Goal: Task Accomplishment & Management: Complete application form

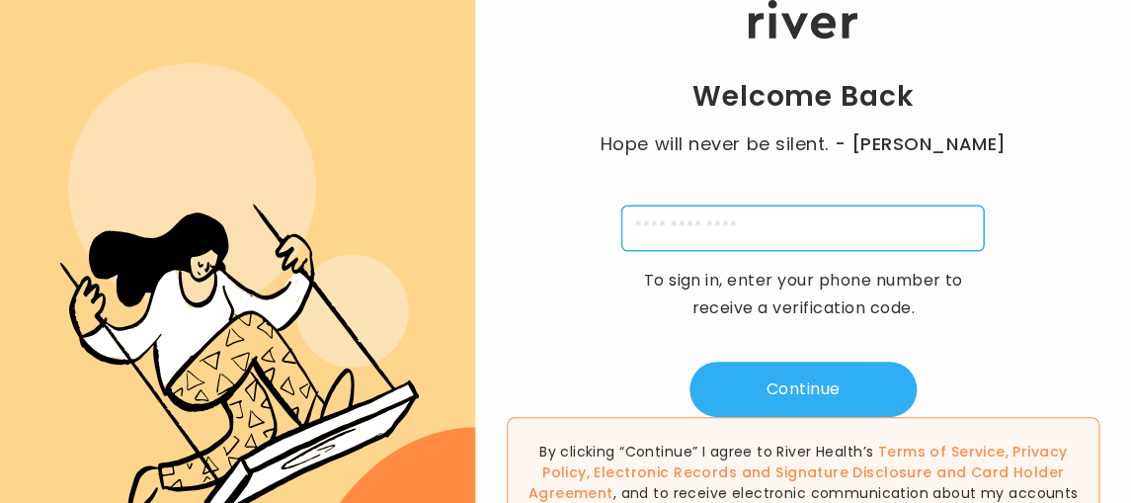
click at [765, 239] on input "tel" at bounding box center [802, 227] width 362 height 45
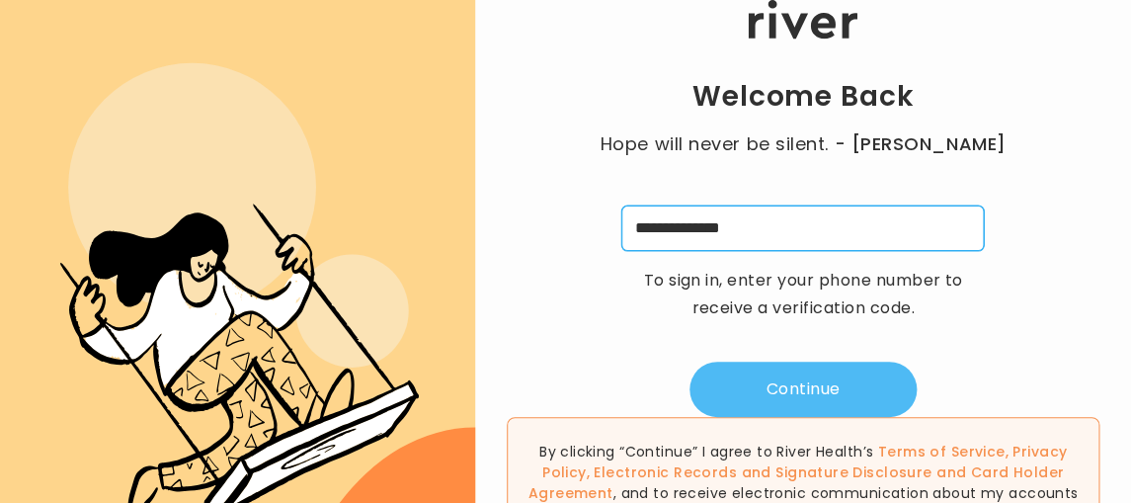
type input "**********"
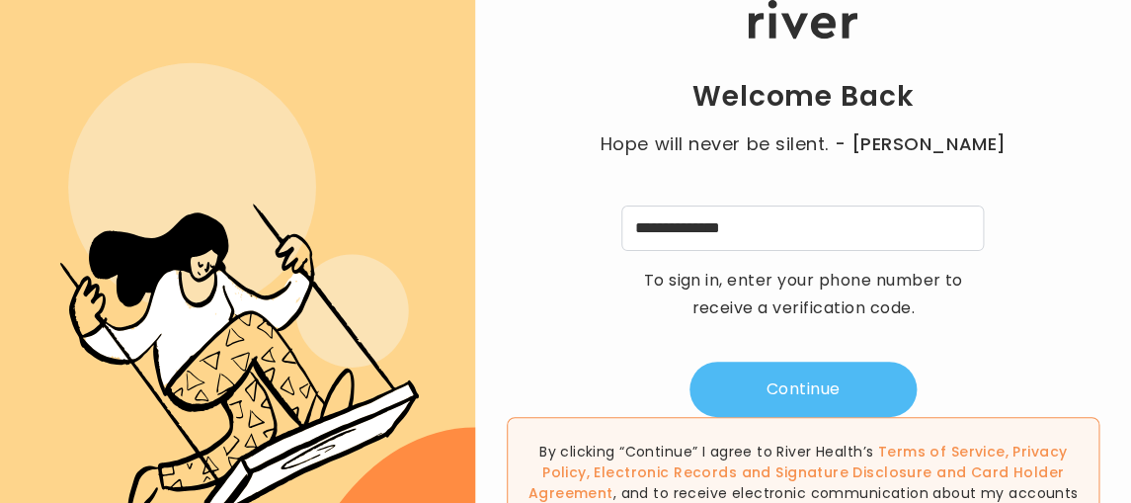
click at [813, 396] on button "Continue" at bounding box center [802, 388] width 227 height 55
type input "*"
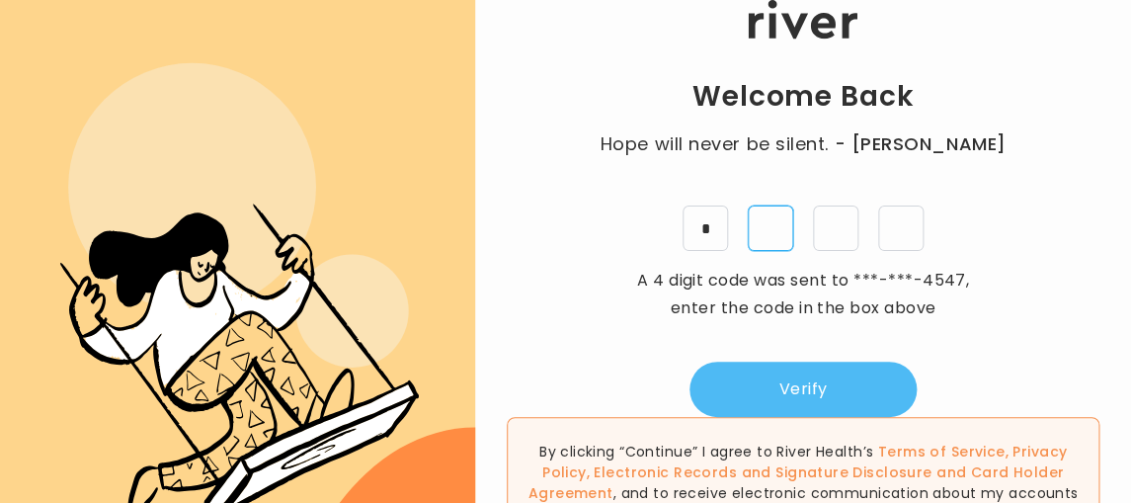
type input "*"
click at [824, 392] on button "Verify" at bounding box center [802, 388] width 227 height 55
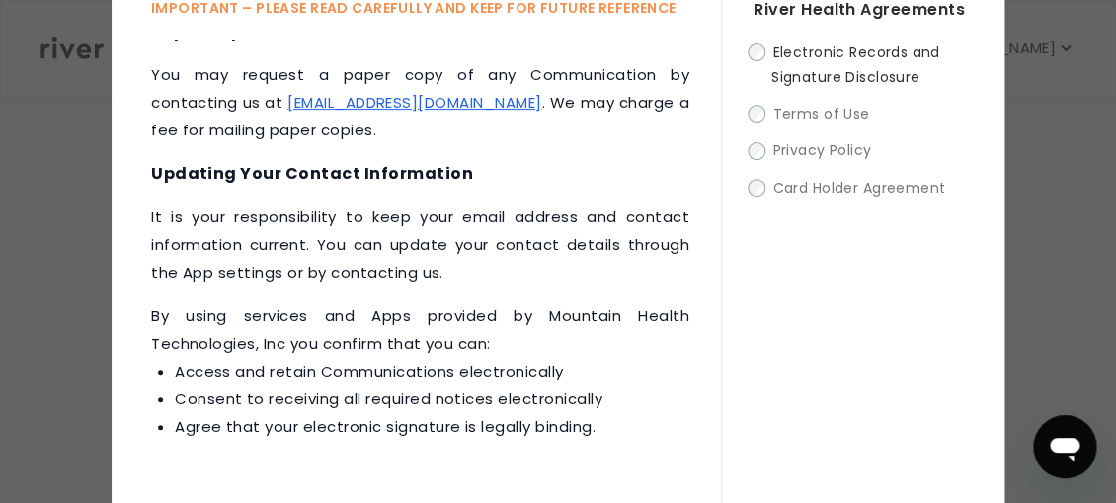
scroll to position [210, 0]
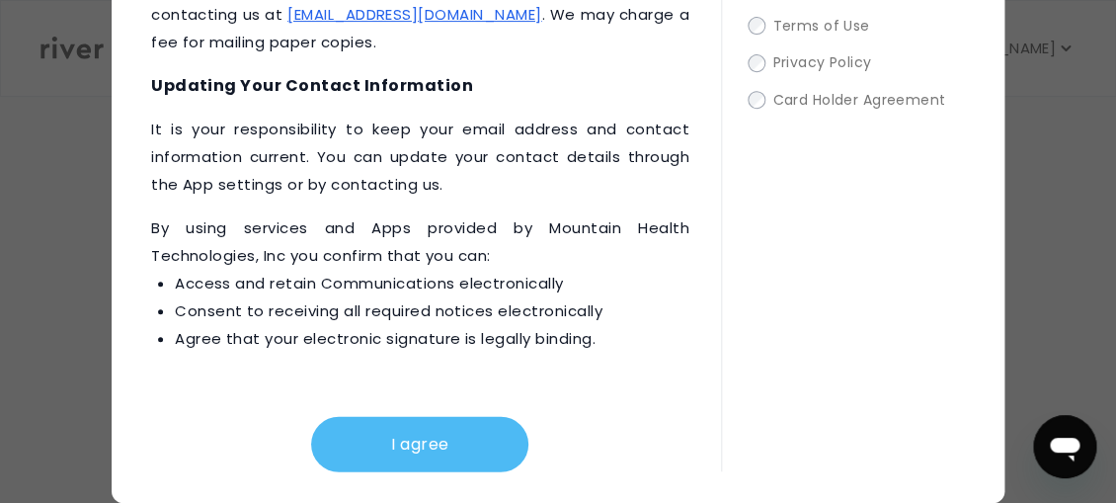
click at [431, 458] on button "I agree" at bounding box center [419, 443] width 217 height 55
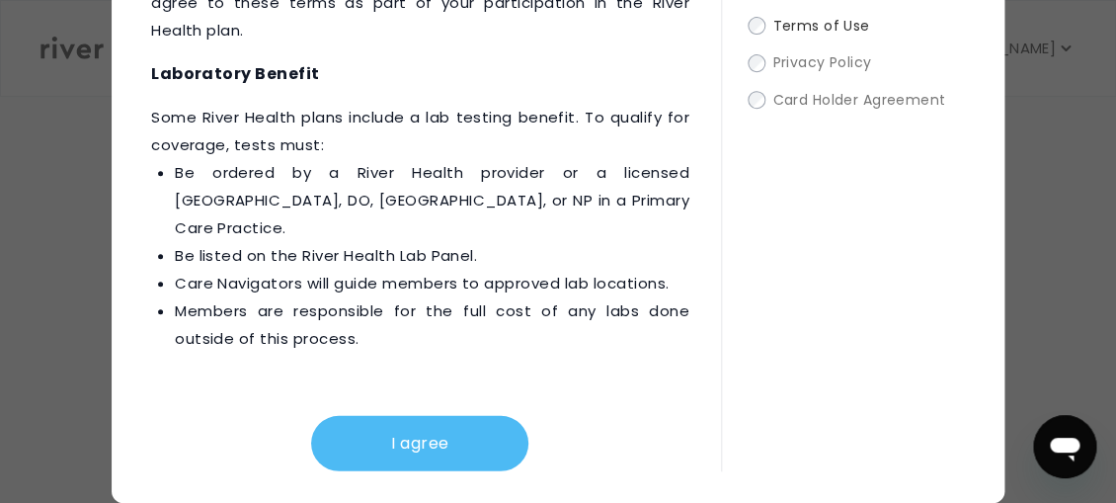
click at [460, 451] on button "I agree" at bounding box center [419, 443] width 217 height 55
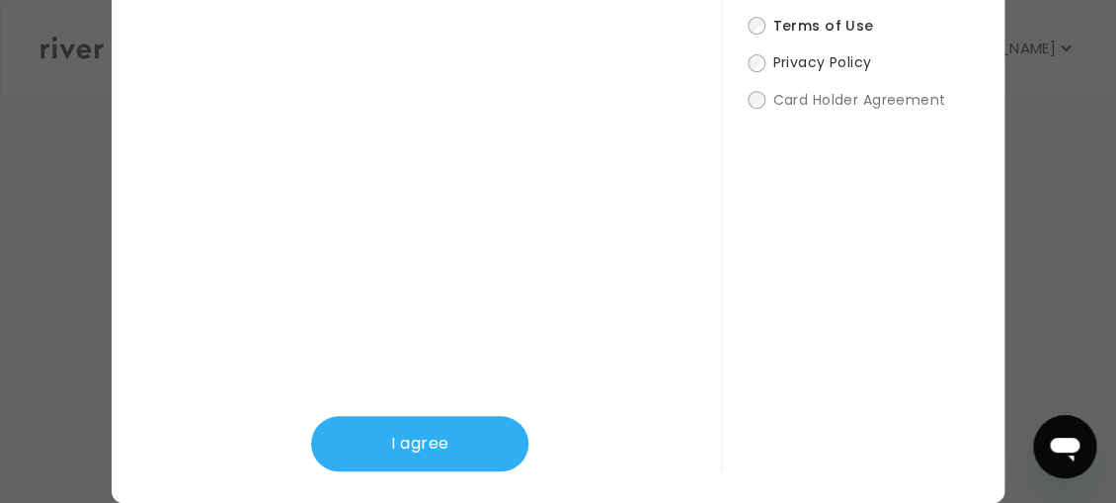
click at [460, 451] on button "I agree" at bounding box center [419, 443] width 217 height 55
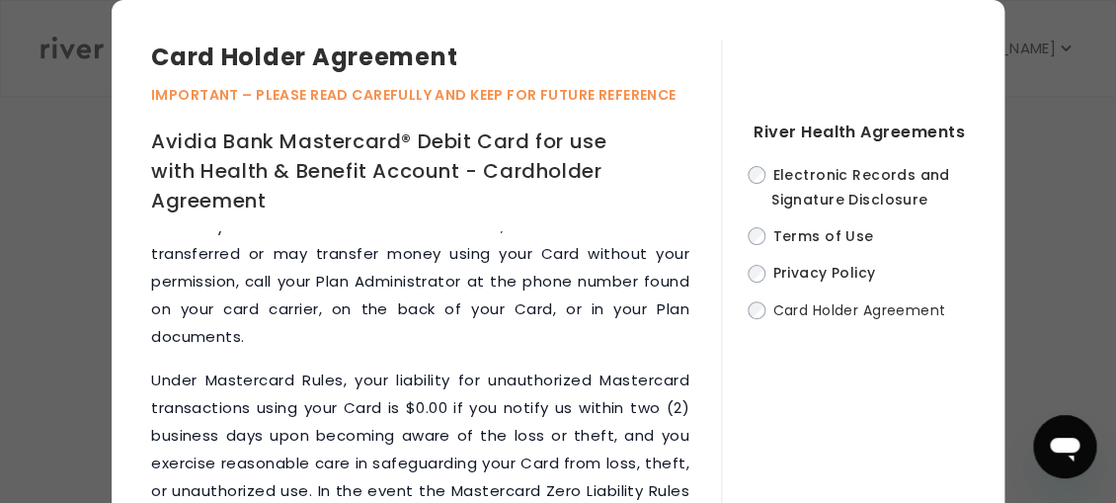
scroll to position [12032, 0]
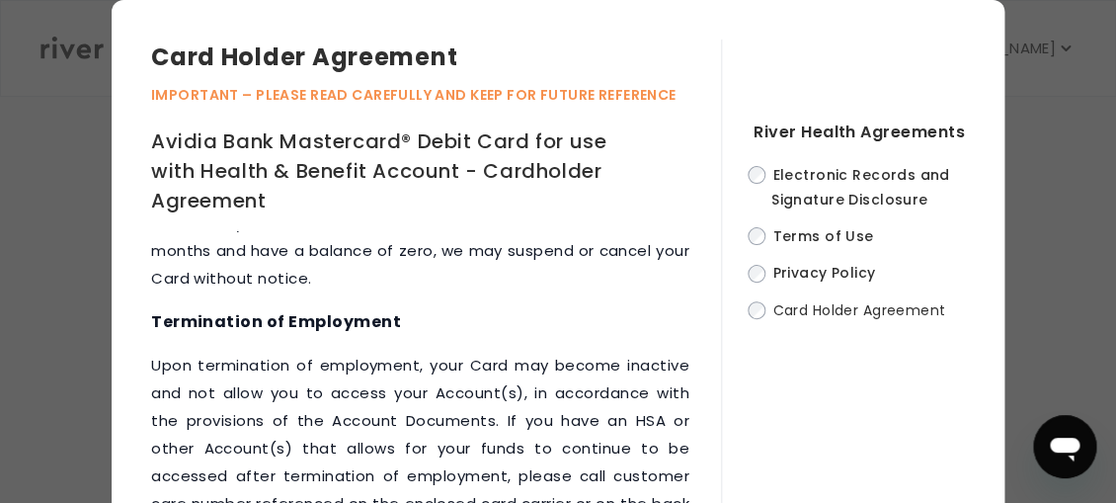
click at [41, 242] on div "Card Holder Agreement IMPORTANT – PLEASE READ CAREFULLY AND KEEP FOR FUTURE REF…" at bounding box center [558, 356] width 1116 height 713
click at [41, 243] on div "Card Holder Agreement IMPORTANT – PLEASE READ CAREFULLY AND KEEP FOR FUTURE REF…" at bounding box center [558, 356] width 1116 height 713
click at [1054, 312] on div "Card Holder Agreement IMPORTANT – PLEASE READ CAREFULLY AND KEEP FOR FUTURE REF…" at bounding box center [558, 356] width 1116 height 713
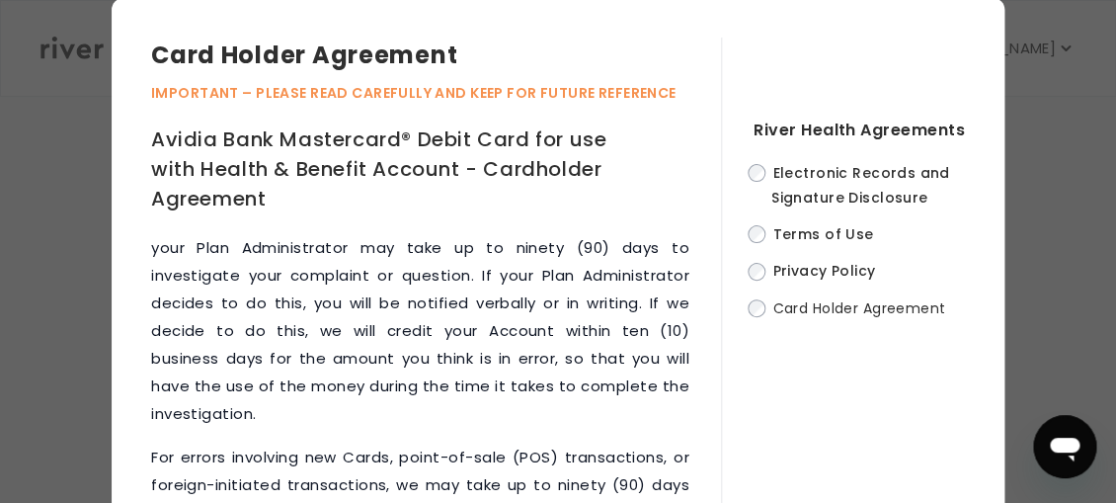
scroll to position [0, 0]
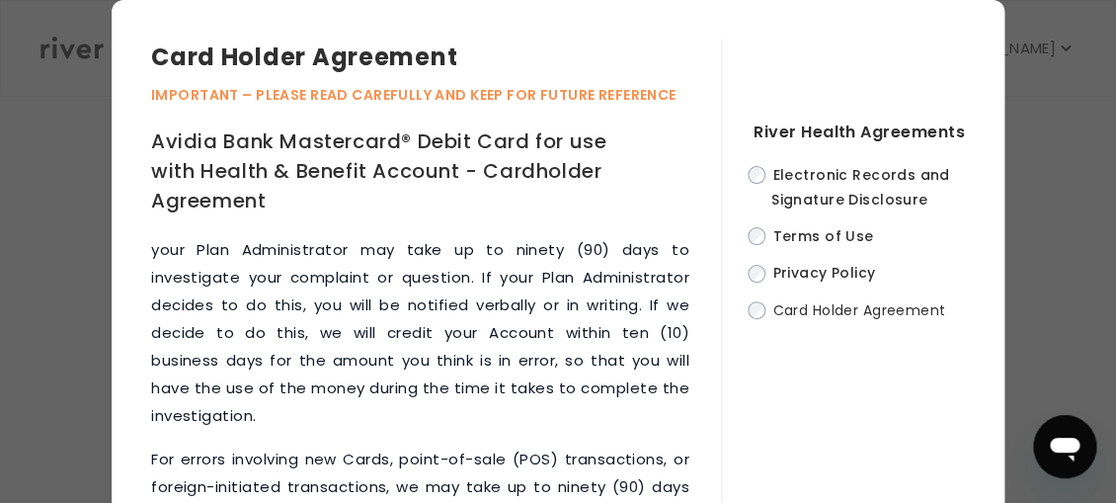
click at [83, 78] on div "Card Holder Agreement IMPORTANT – PLEASE READ CAREFULLY AND KEEP FOR FUTURE REF…" at bounding box center [558, 356] width 1116 height 713
click at [892, 87] on div "River Health Agreements Electronic Records and Signature Disclosure Terms of Us…" at bounding box center [843, 360] width 244 height 642
click at [1051, 151] on div "Card Holder Agreement IMPORTANT – PLEASE READ CAREFULLY AND KEEP FOR FUTURE REF…" at bounding box center [558, 356] width 1116 height 713
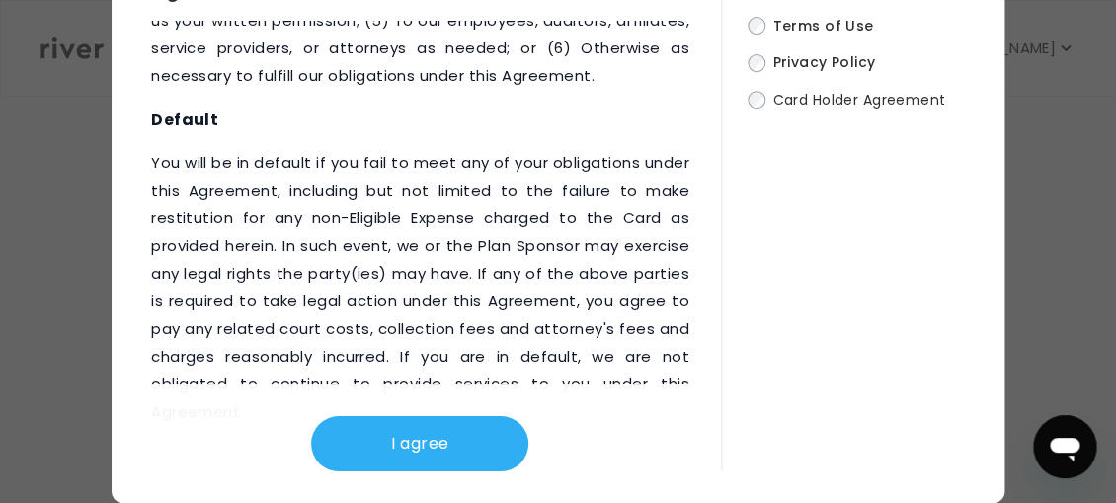
scroll to position [13645, 0]
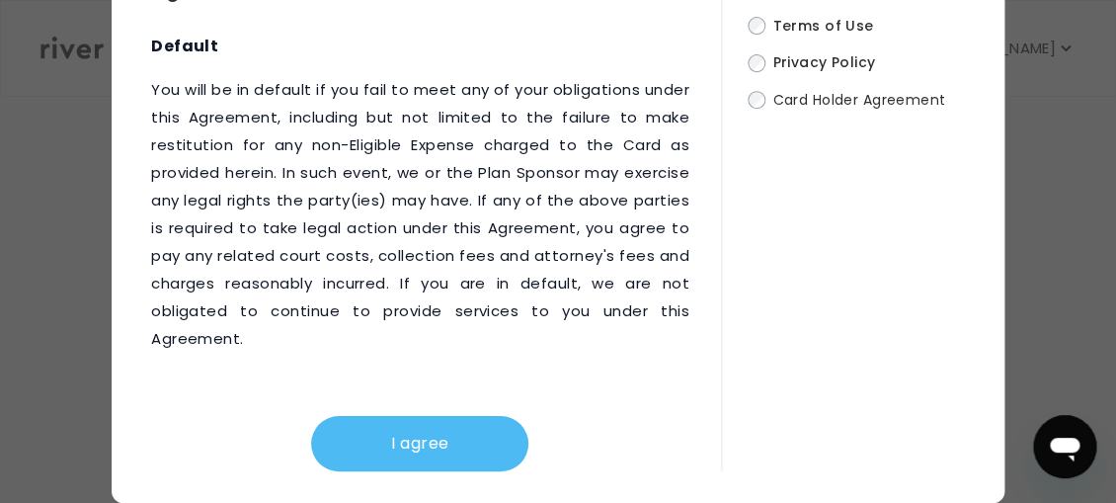
click at [431, 446] on button "I agree" at bounding box center [419, 443] width 217 height 55
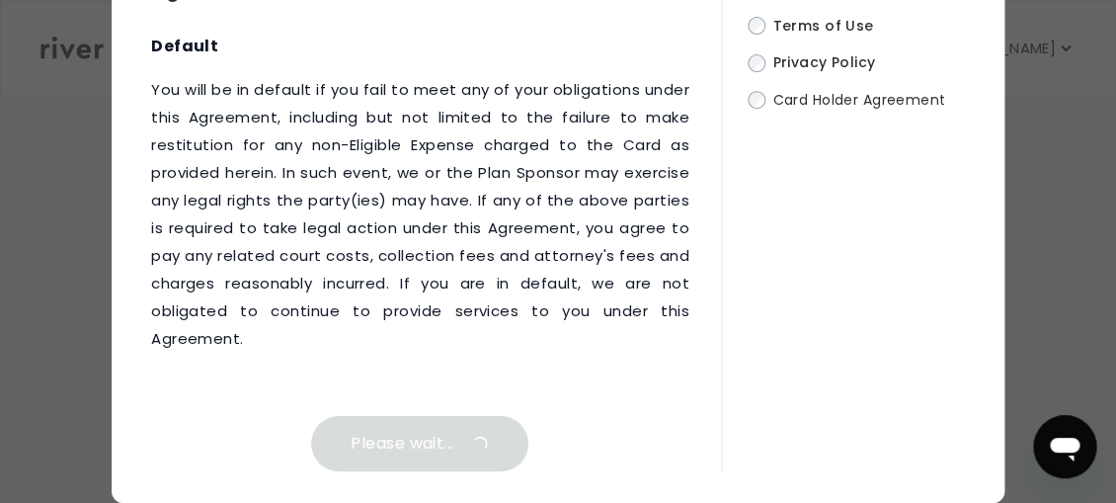
scroll to position [0, 0]
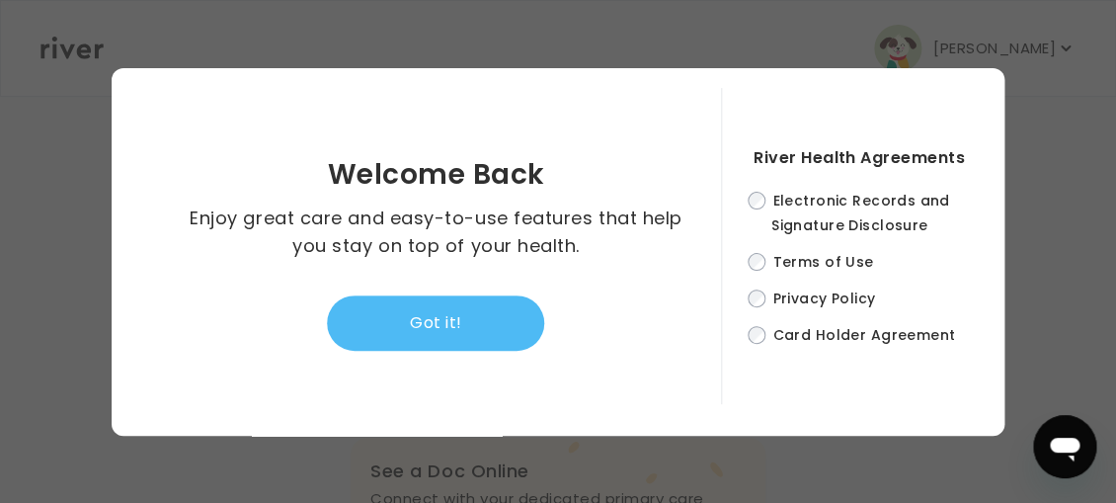
click at [484, 325] on button "Got it!" at bounding box center [435, 322] width 217 height 55
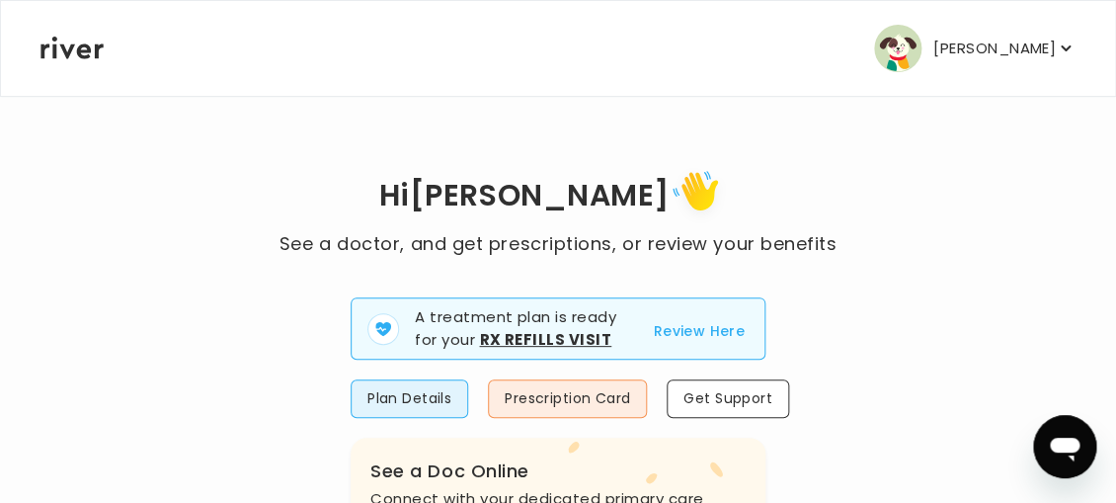
click at [1004, 48] on p "[PERSON_NAME]" at bounding box center [994, 49] width 122 height 28
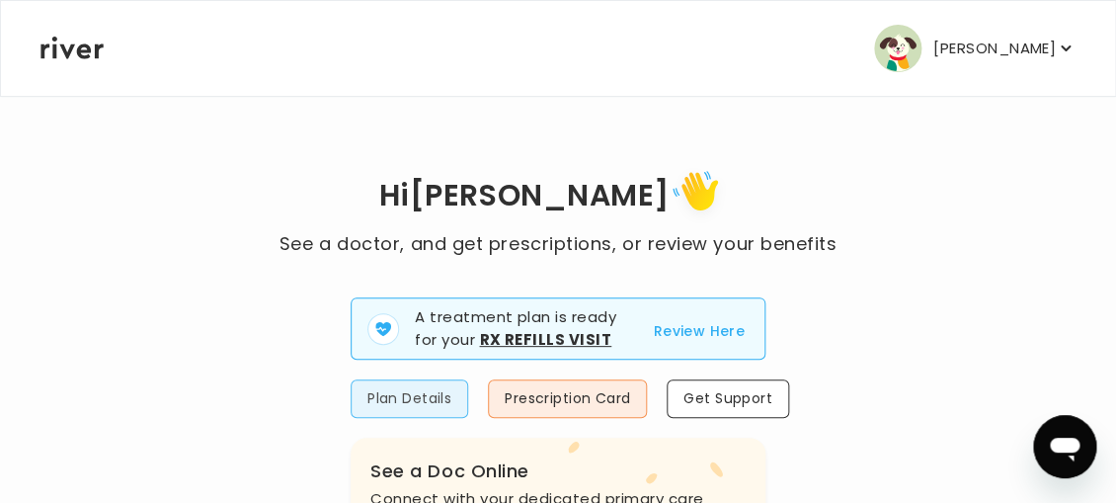
click at [437, 405] on button "Plan Details" at bounding box center [409, 398] width 117 height 39
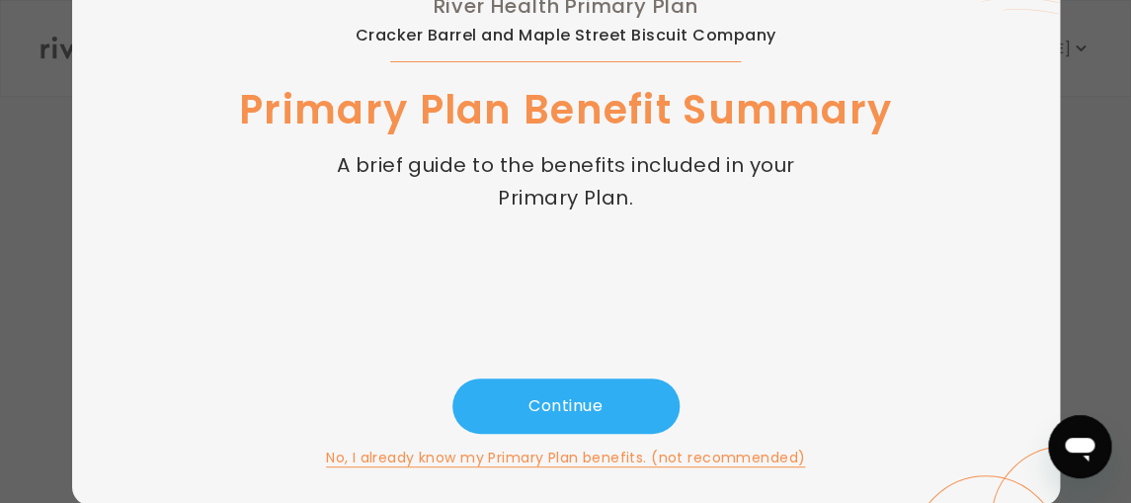
scroll to position [202, 0]
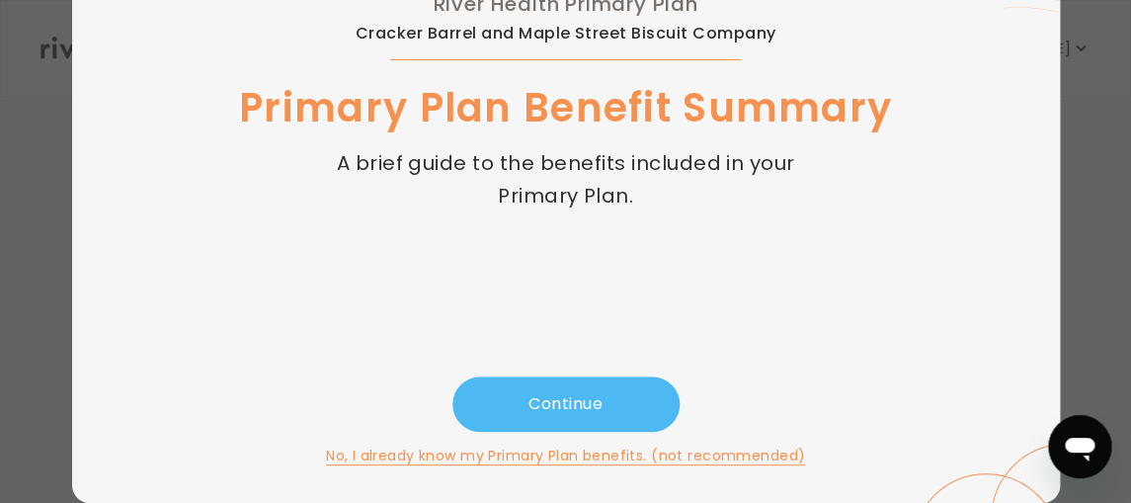
click at [581, 413] on button "Continue" at bounding box center [565, 403] width 227 height 55
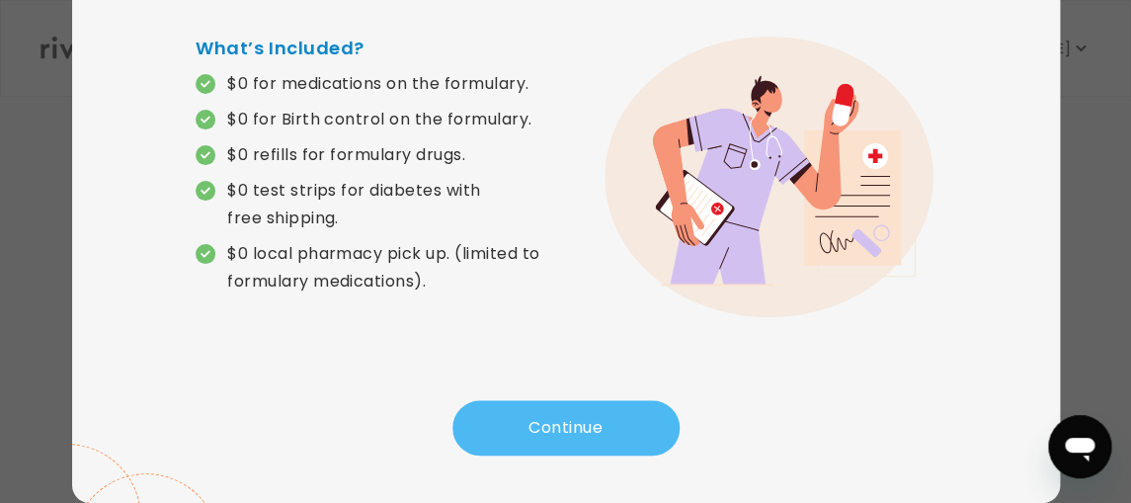
click at [577, 430] on button "Continue" at bounding box center [565, 427] width 227 height 55
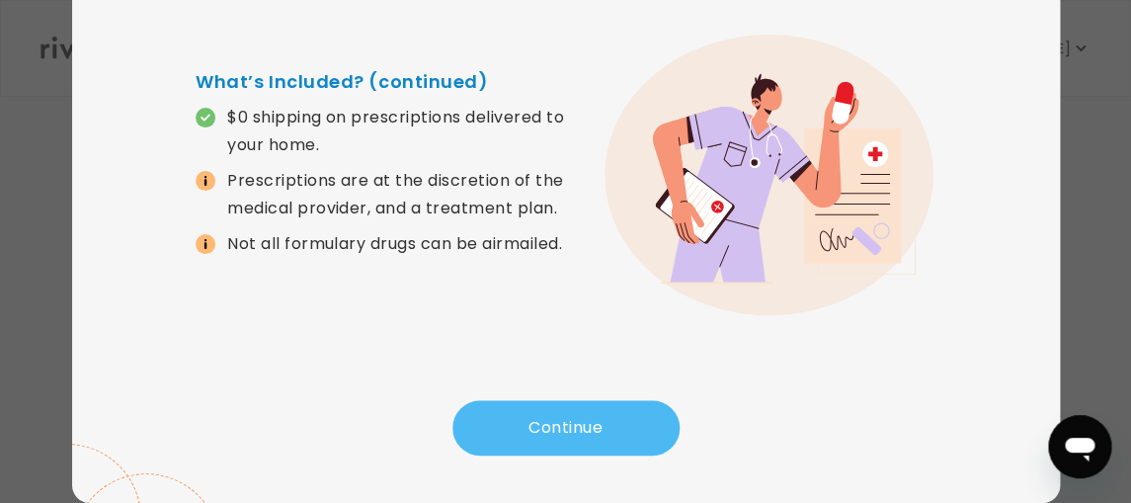
click at [577, 430] on button "Continue" at bounding box center [565, 427] width 227 height 55
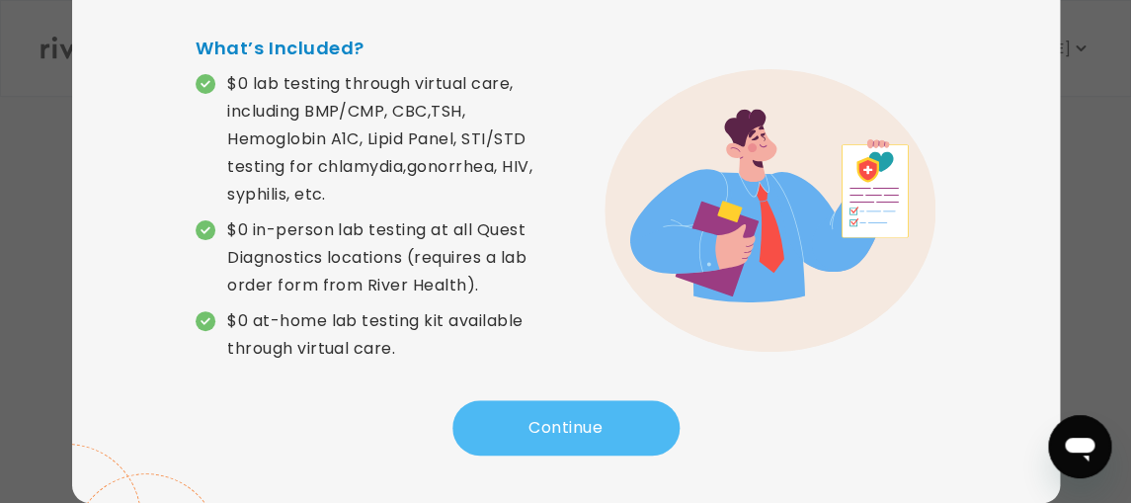
click at [577, 430] on button "Continue" at bounding box center [565, 427] width 227 height 55
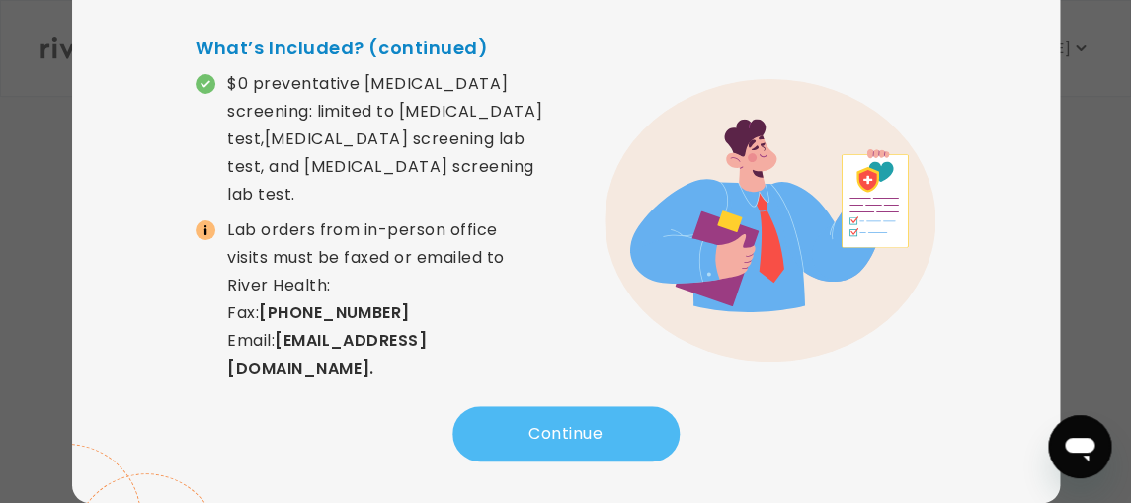
click at [577, 430] on button "Continue" at bounding box center [565, 433] width 227 height 55
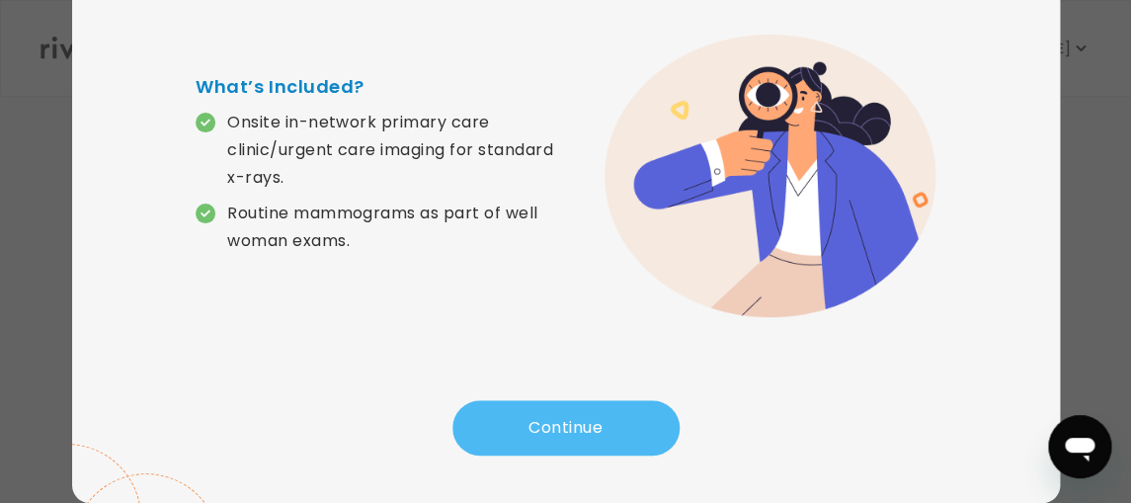
click at [577, 430] on button "Continue" at bounding box center [565, 427] width 227 height 55
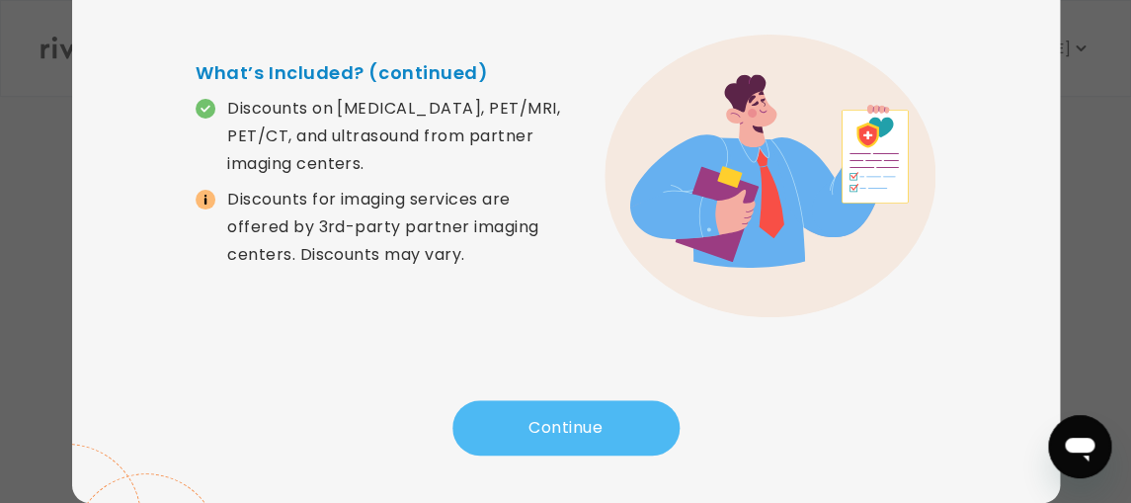
click at [577, 430] on button "Continue" at bounding box center [565, 427] width 227 height 55
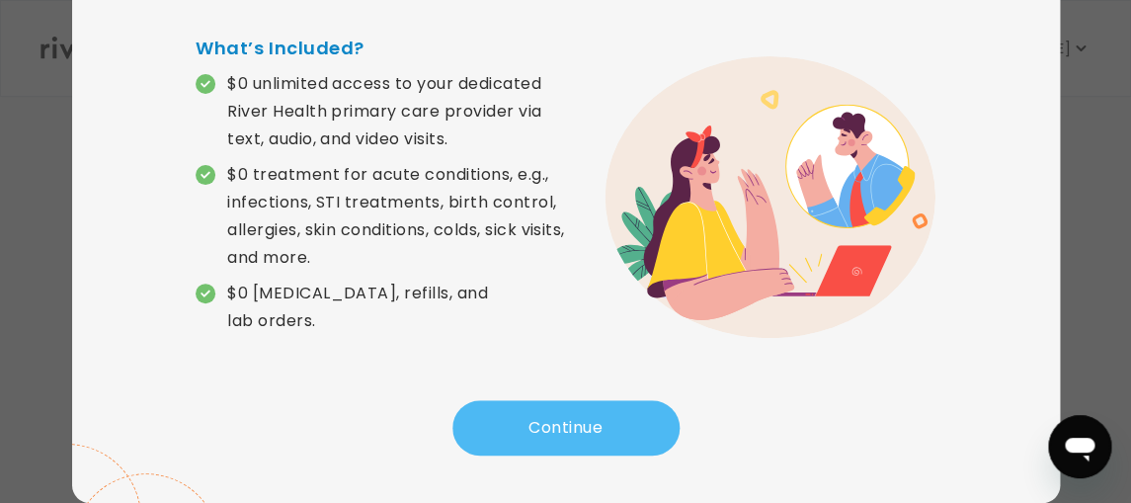
click at [577, 430] on button "Continue" at bounding box center [565, 427] width 227 height 55
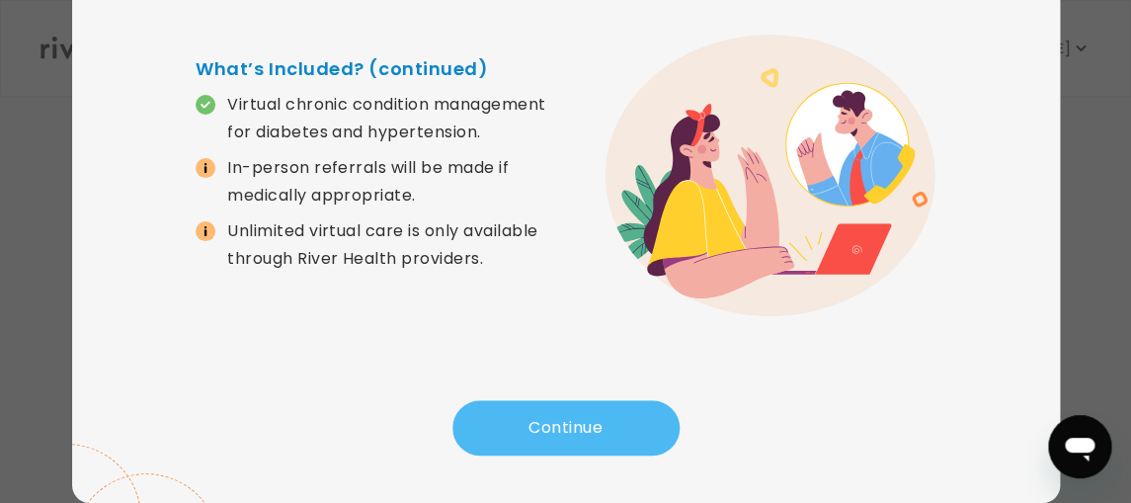
click at [577, 430] on button "Continue" at bounding box center [565, 427] width 227 height 55
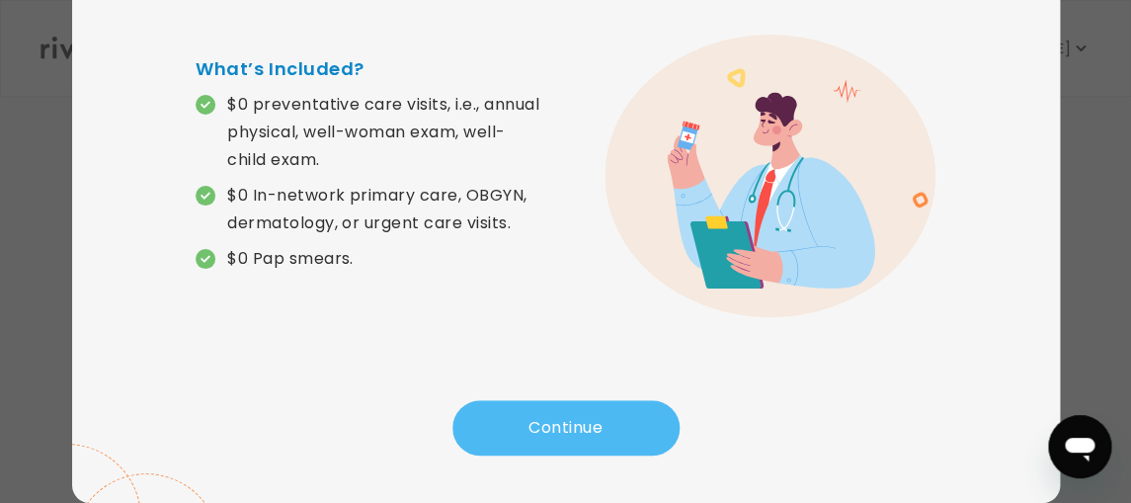
click at [577, 430] on button "Continue" at bounding box center [565, 427] width 227 height 55
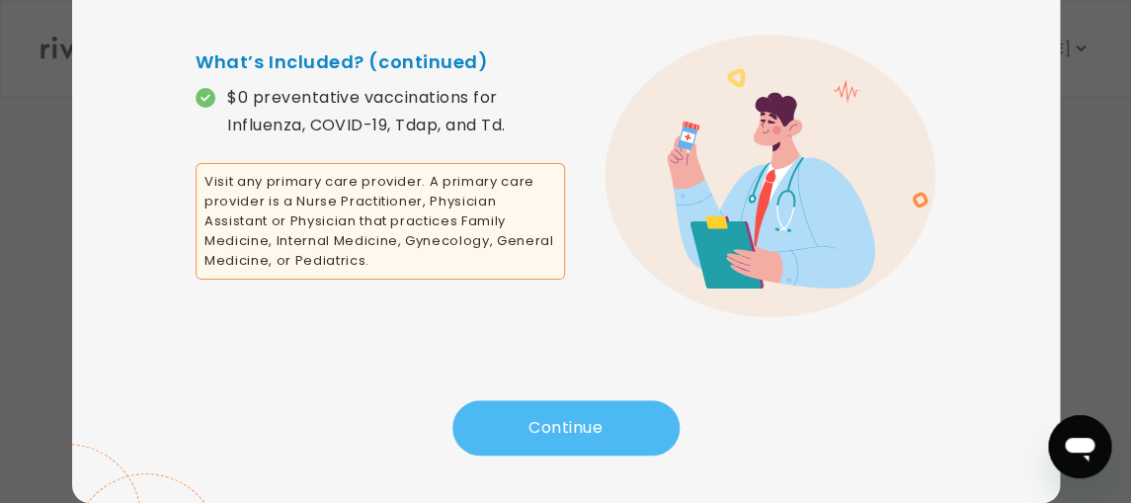
click at [577, 430] on button "Continue" at bounding box center [565, 427] width 227 height 55
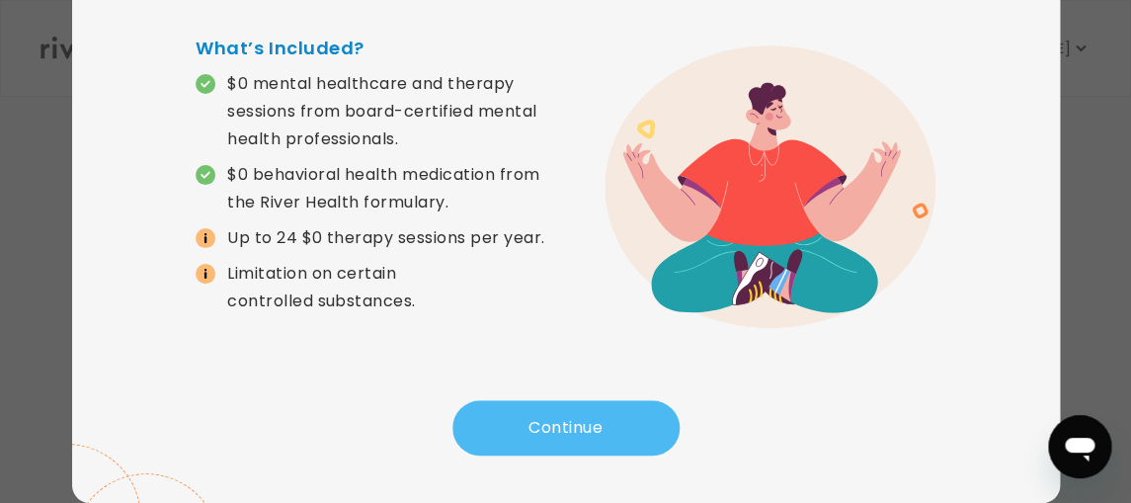
click at [577, 430] on button "Continue" at bounding box center [565, 427] width 227 height 55
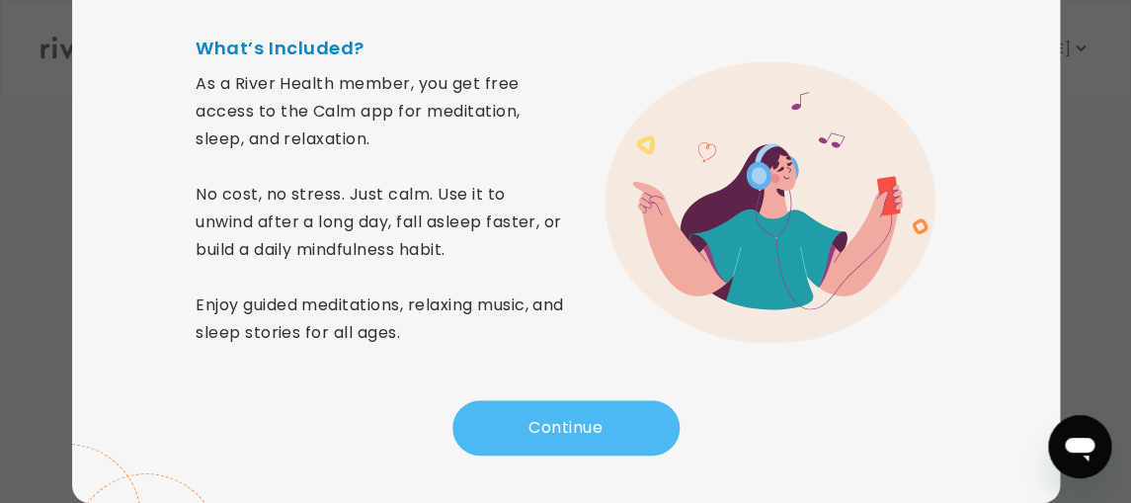
click at [577, 430] on button "Continue" at bounding box center [565, 427] width 227 height 55
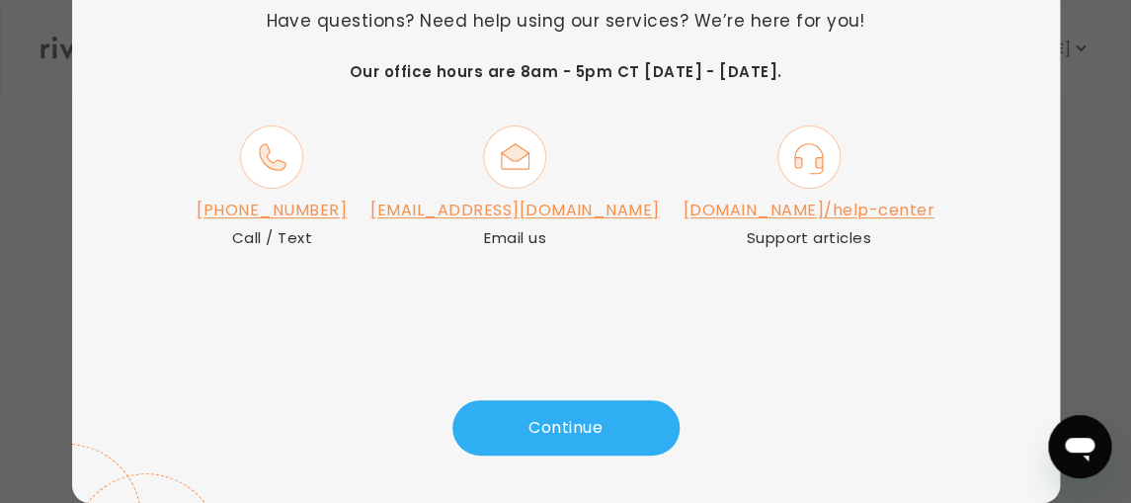
click at [586, 433] on button "Continue" at bounding box center [565, 427] width 227 height 55
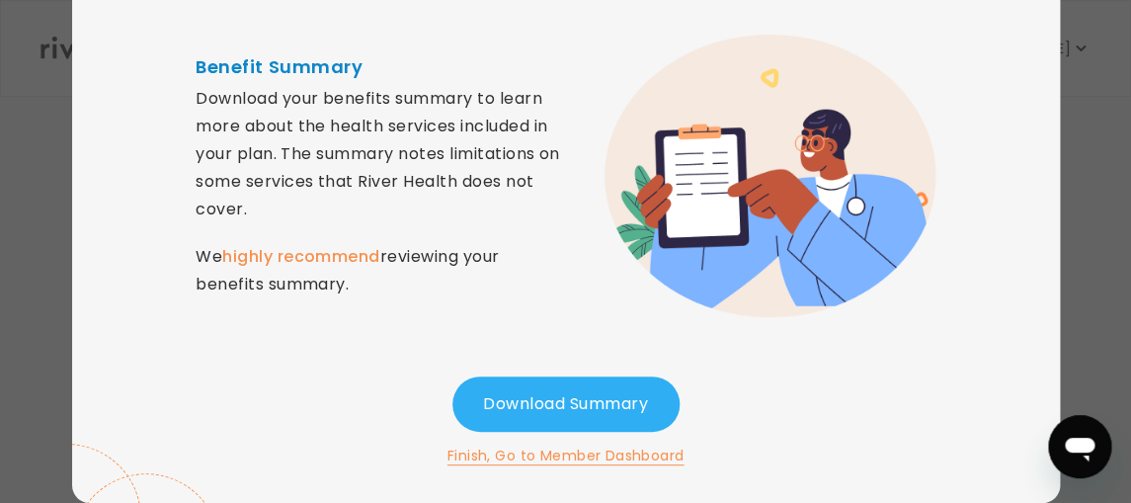
click at [569, 455] on button "Finish, Go to Member Dashboard" at bounding box center [565, 455] width 237 height 24
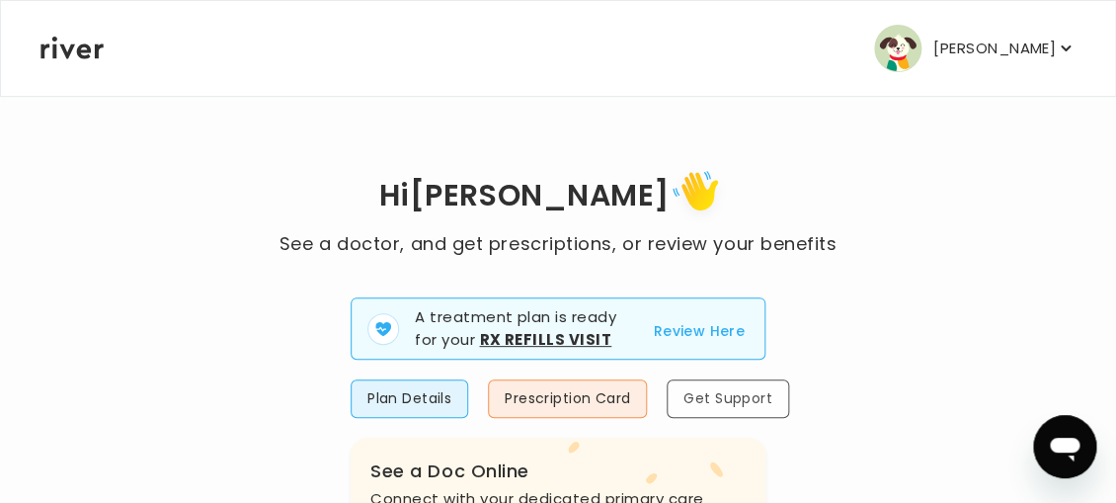
click at [763, 404] on button "Get Support" at bounding box center [727, 398] width 122 height 39
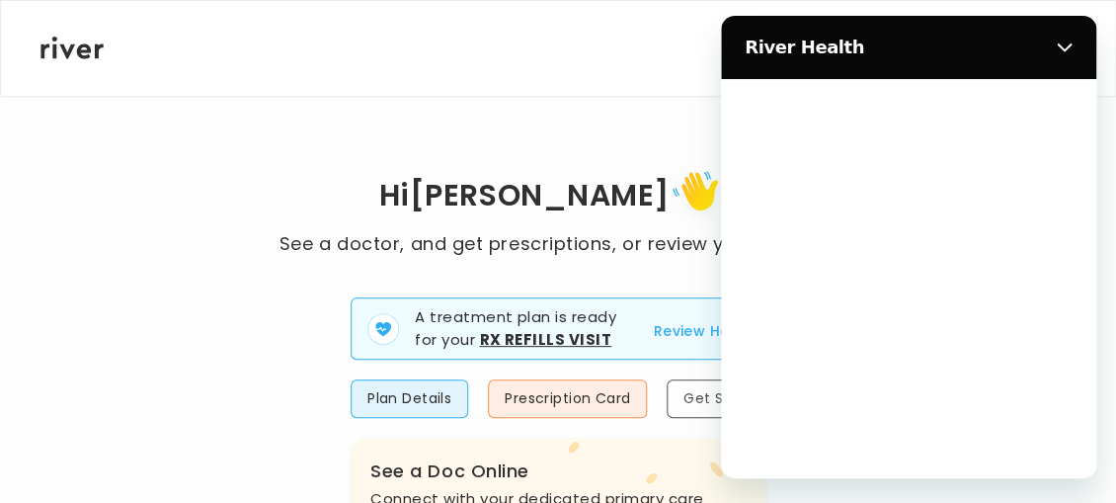
scroll to position [0, 0]
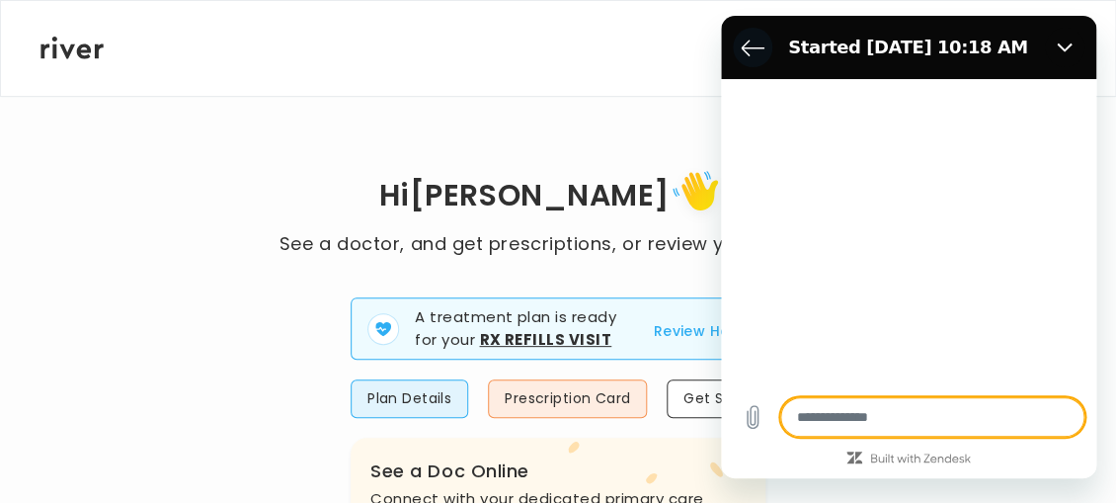
type textarea "*"
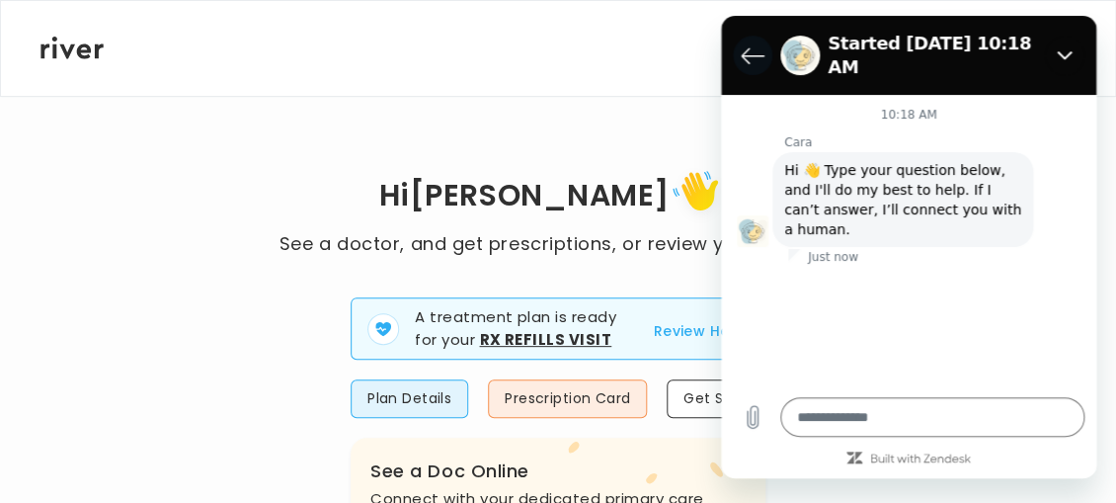
click at [753, 43] on icon "Back to the conversation list" at bounding box center [753, 55] width 24 height 24
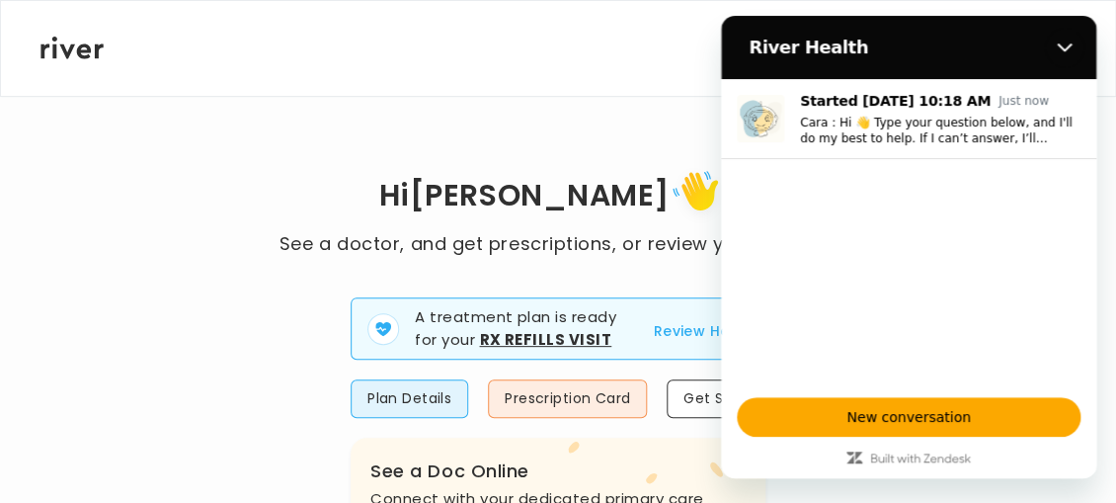
click at [566, 89] on div "Teresa Elrod Profile Add Family Reimbursement Terms of Service Privacy Policy C…" at bounding box center [557, 48] width 1035 height 95
click at [1063, 46] on icon "Close" at bounding box center [1064, 47] width 16 height 16
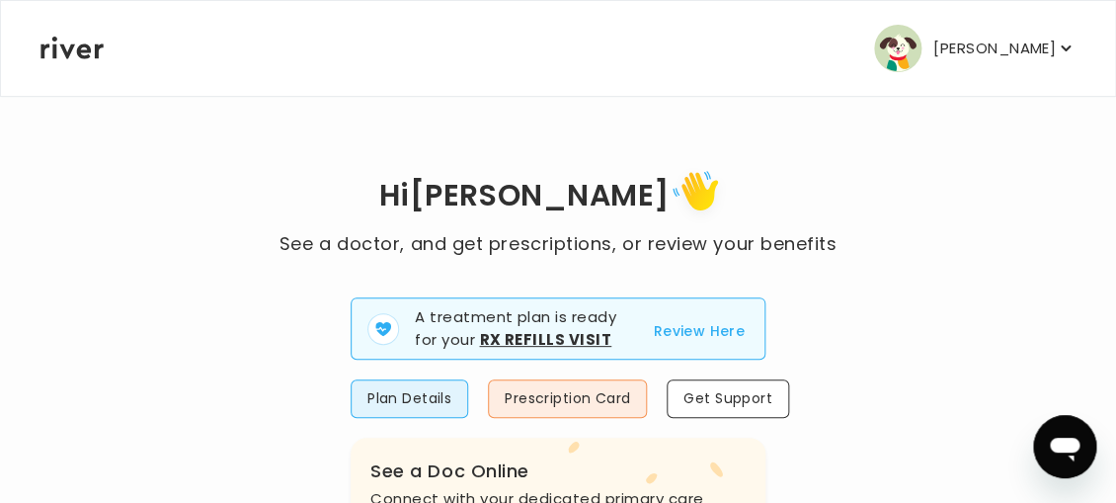
click at [1055, 49] on p "[PERSON_NAME]" at bounding box center [994, 49] width 122 height 28
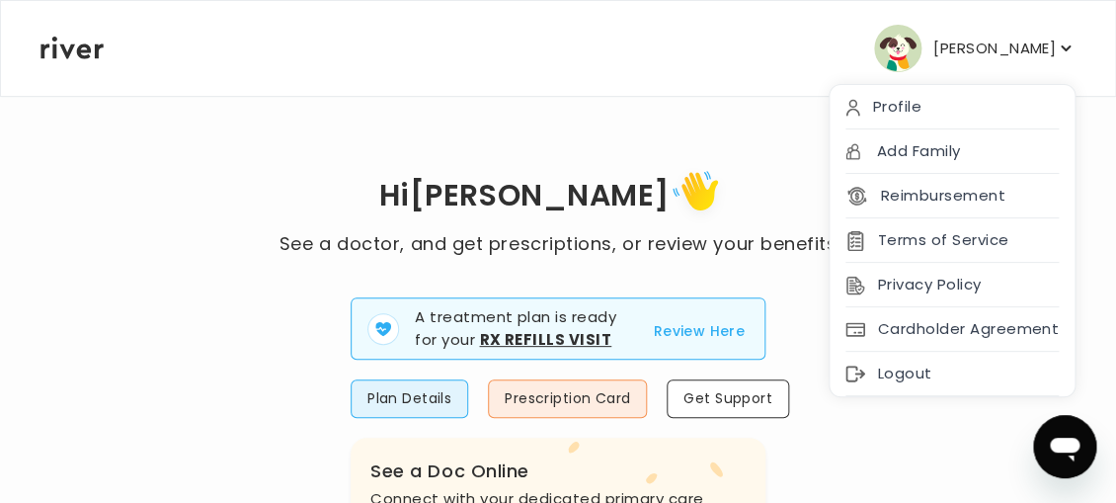
click at [1055, 49] on p "[PERSON_NAME]" at bounding box center [994, 49] width 122 height 28
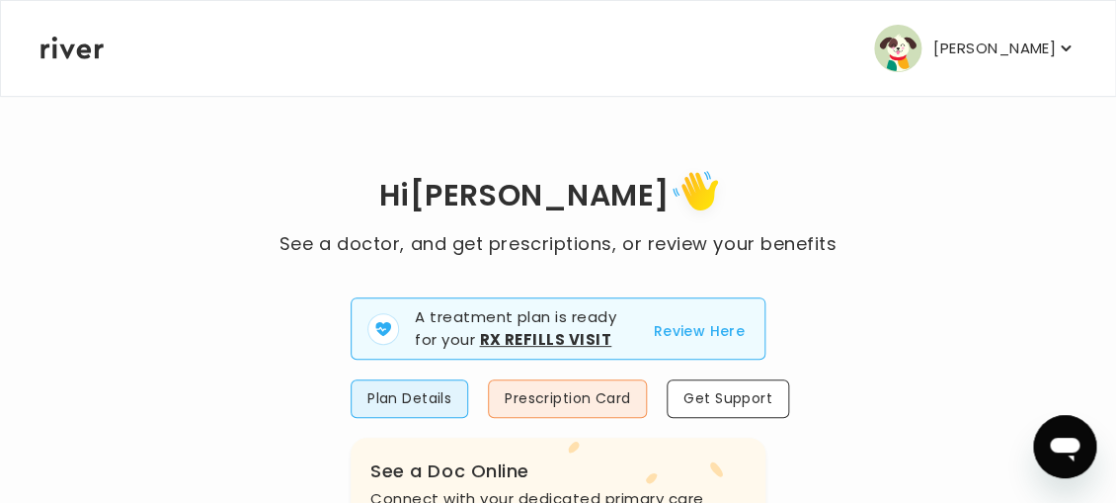
click at [1055, 49] on p "[PERSON_NAME]" at bounding box center [994, 49] width 122 height 28
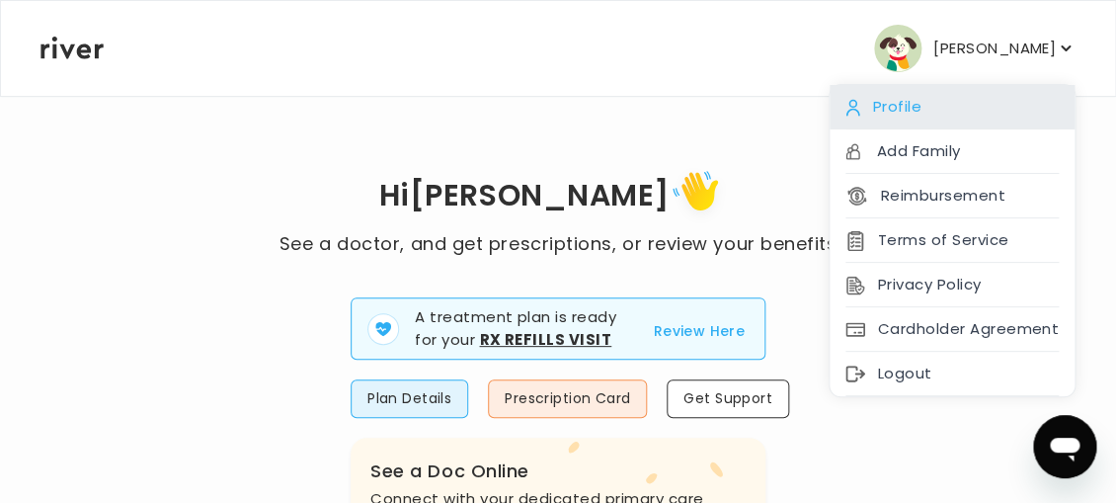
click at [966, 110] on div "Profile" at bounding box center [951, 107] width 245 height 44
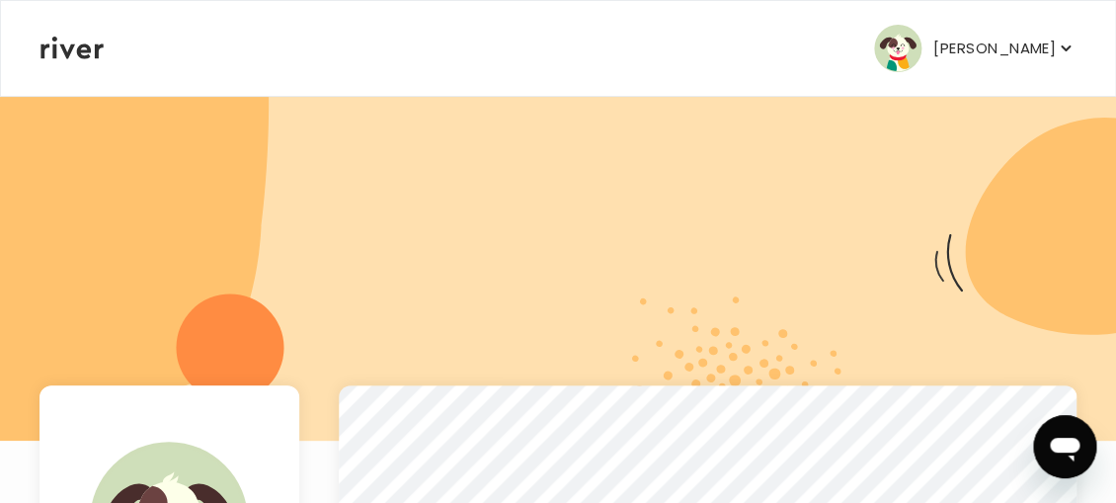
click at [1012, 52] on p "[PERSON_NAME]" at bounding box center [994, 49] width 122 height 28
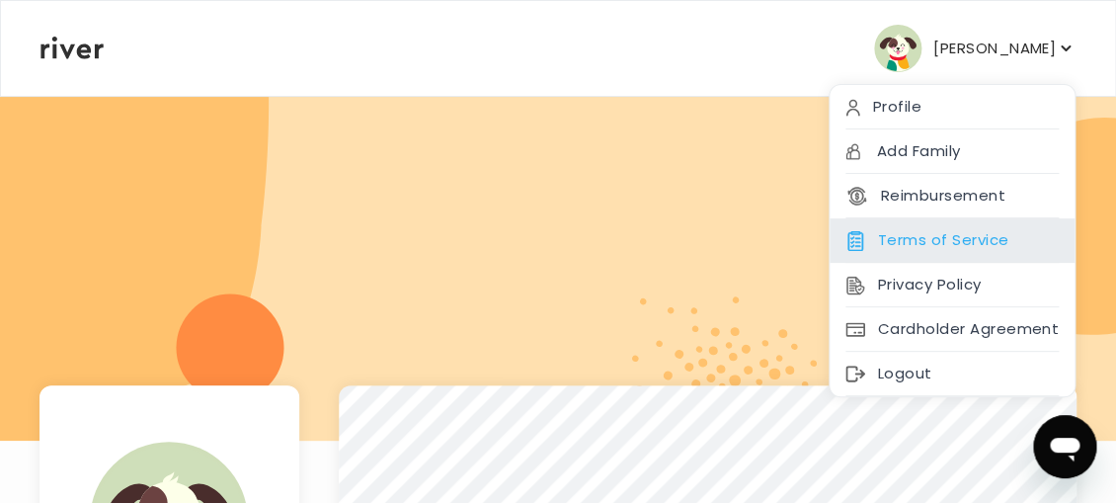
click at [964, 235] on div "Terms of Service" at bounding box center [951, 240] width 245 height 44
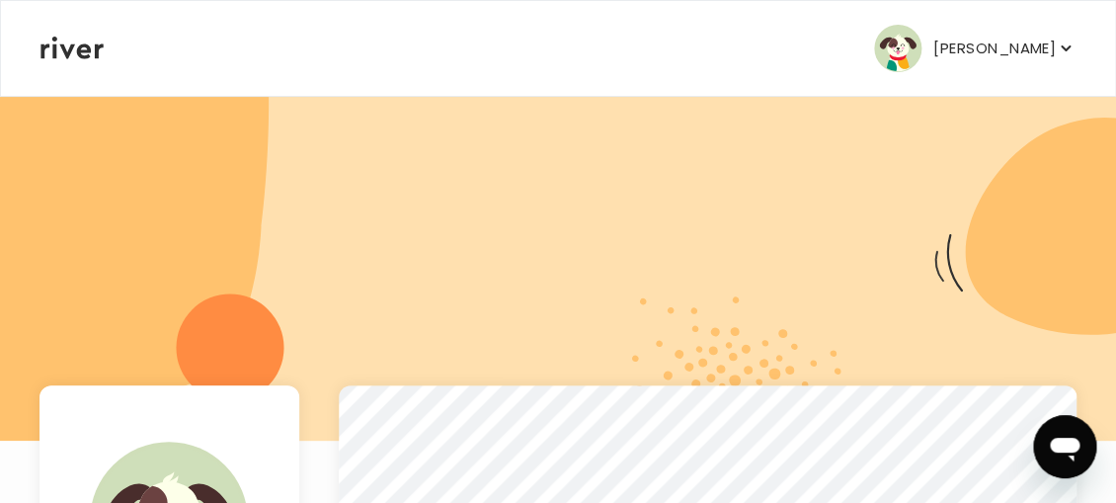
click at [990, 45] on p "[PERSON_NAME]" at bounding box center [994, 49] width 122 height 28
click at [983, 48] on p "[PERSON_NAME]" at bounding box center [994, 49] width 122 height 28
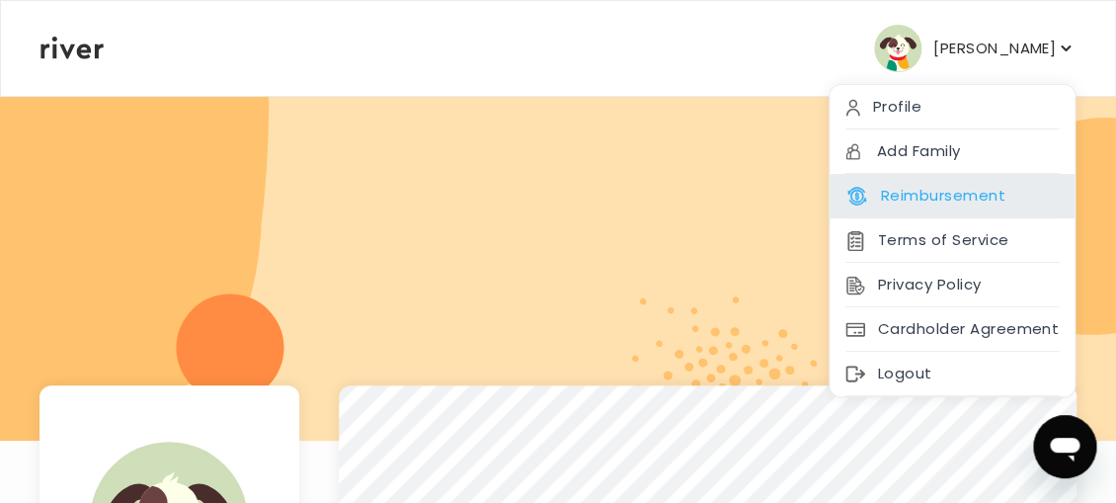
click at [1031, 193] on div "Reimbursement" at bounding box center [951, 196] width 245 height 44
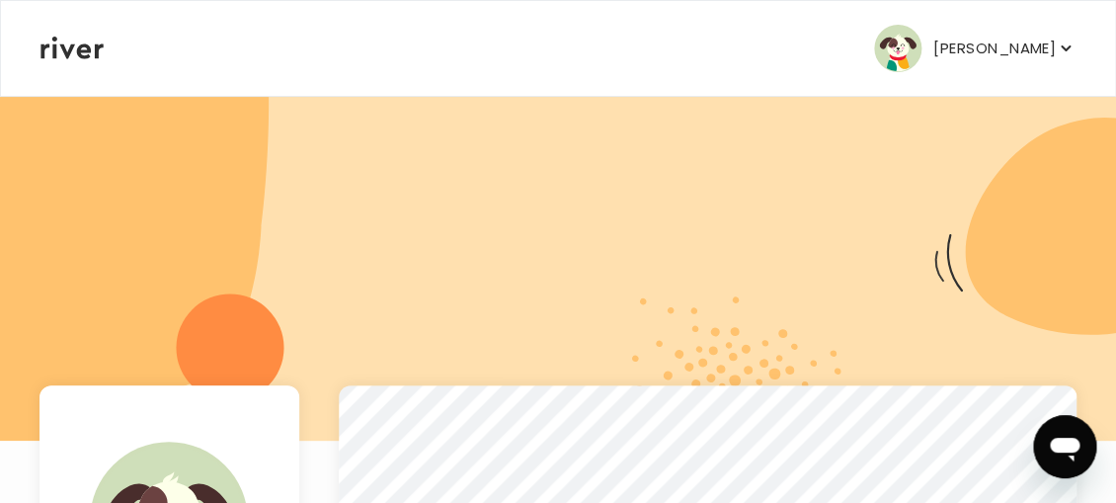
click at [1031, 193] on div "Reimbursement" at bounding box center [952, 195] width 245 height 44
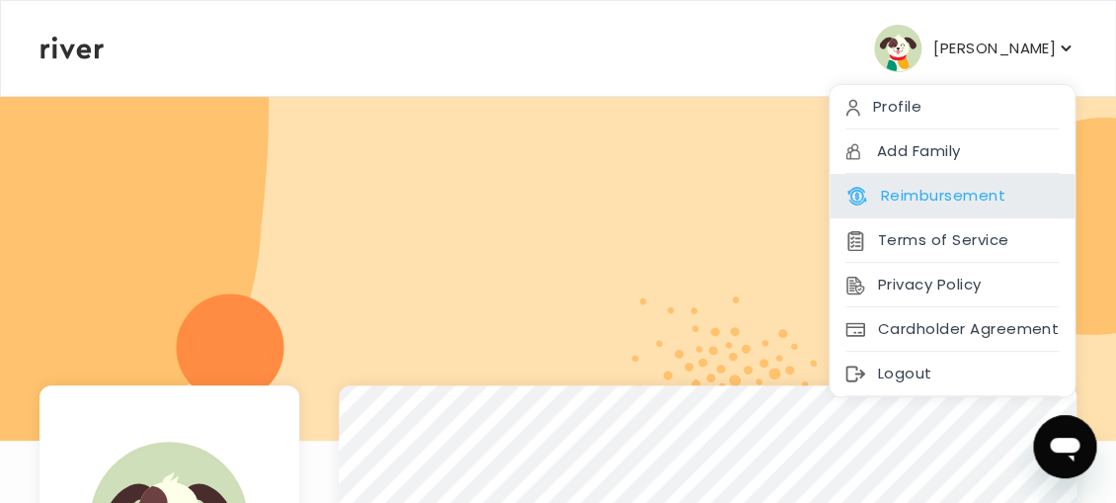
click at [977, 192] on button "Reimbursement" at bounding box center [924, 196] width 159 height 28
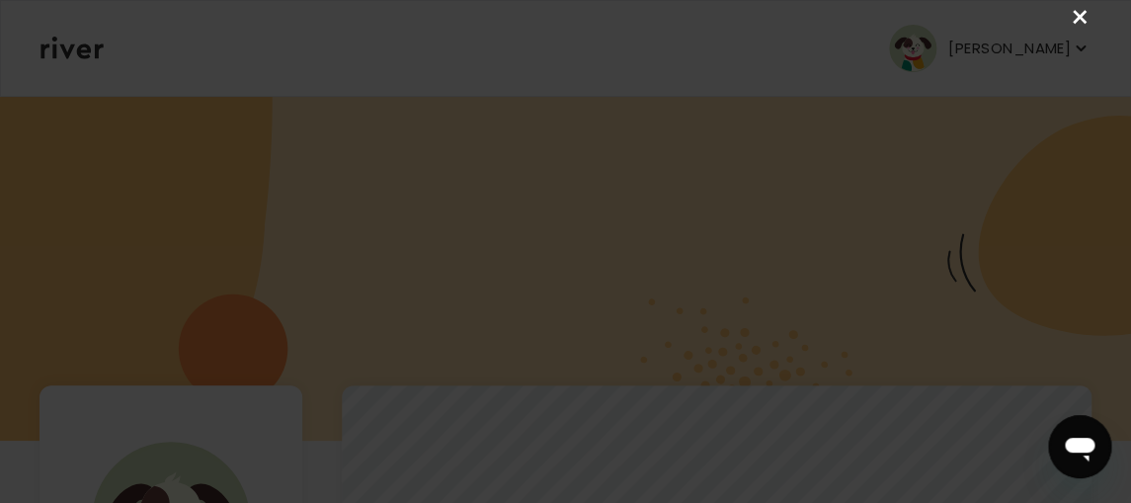
click at [1079, 17] on link "×" at bounding box center [1079, 18] width 24 height 24
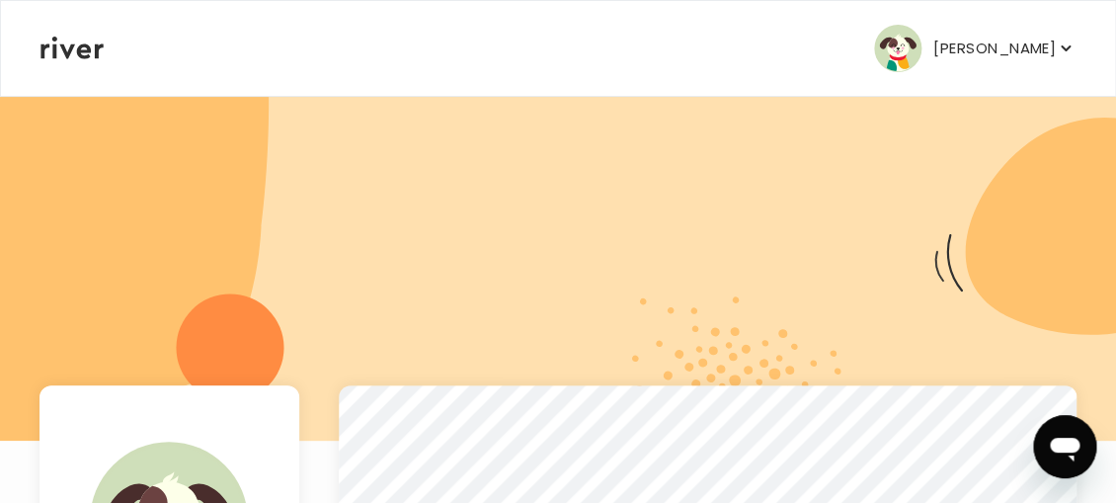
click at [1044, 45] on p "[PERSON_NAME]" at bounding box center [994, 49] width 122 height 28
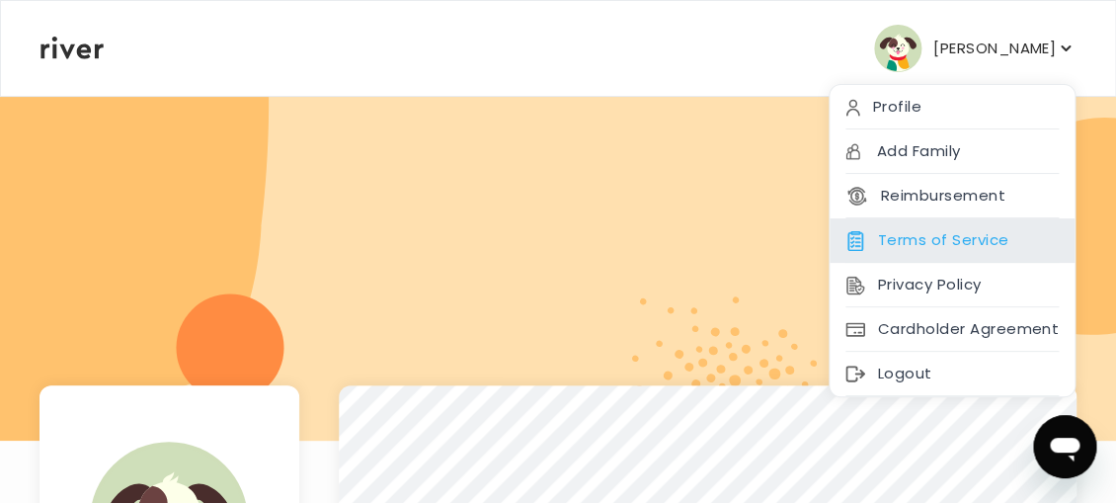
click at [989, 235] on div "Terms of Service" at bounding box center [951, 240] width 245 height 44
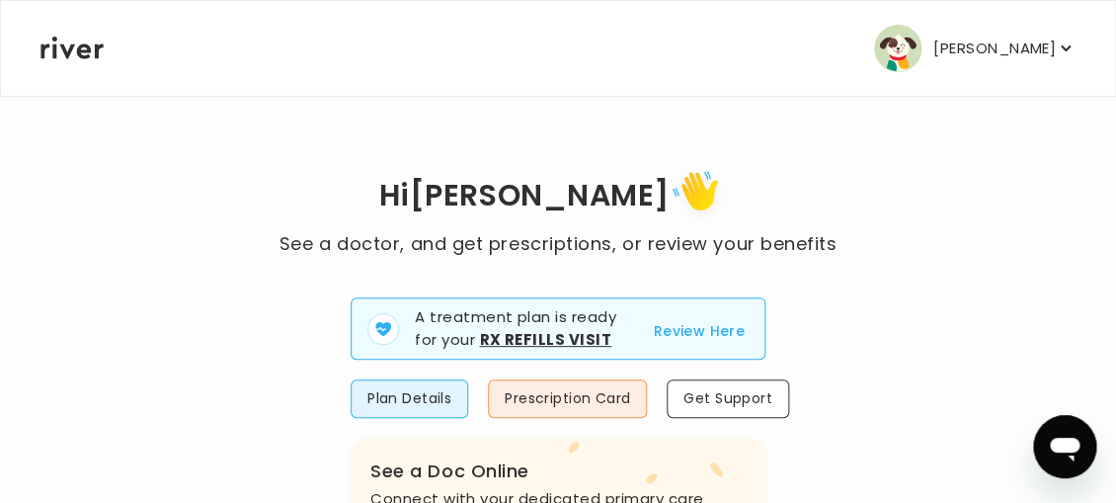
click at [996, 51] on p "[PERSON_NAME]" at bounding box center [994, 49] width 122 height 28
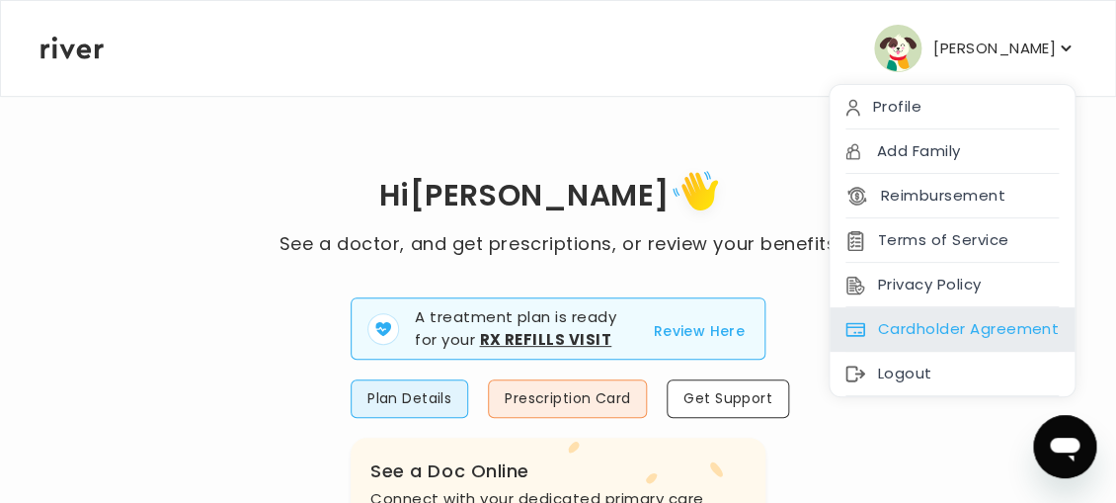
click at [969, 326] on div "Cardholder Agreement" at bounding box center [951, 329] width 245 height 44
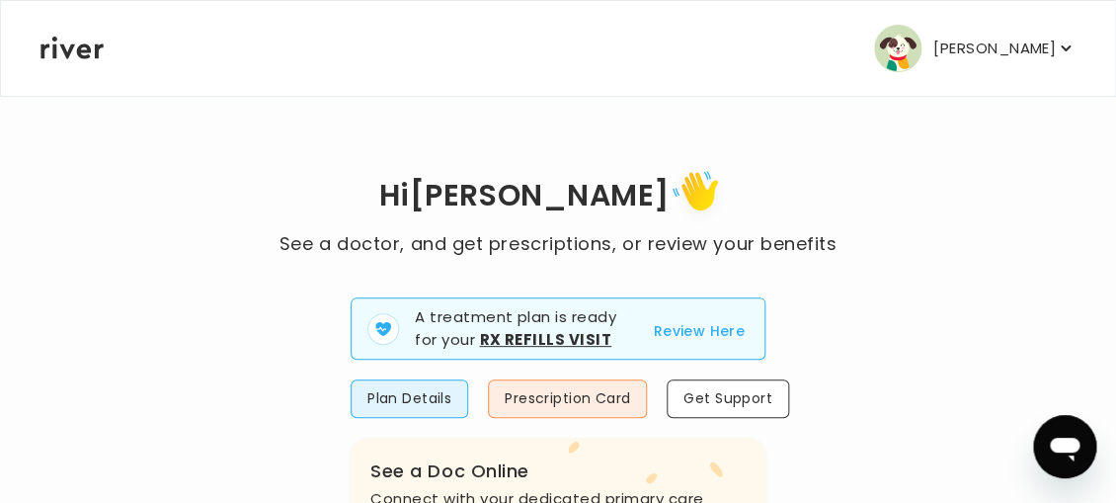
click at [994, 47] on p "[PERSON_NAME]" at bounding box center [994, 49] width 122 height 28
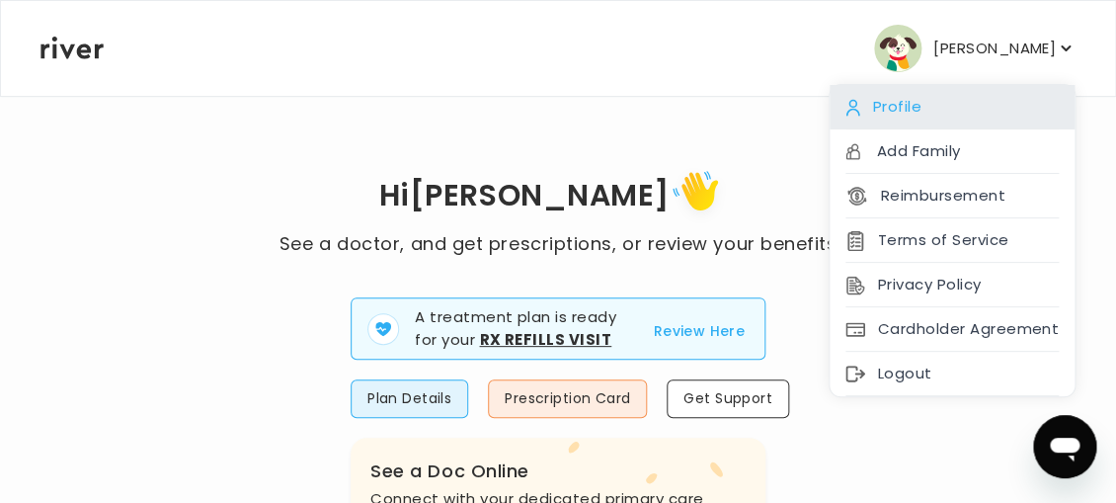
click at [949, 98] on div "Profile" at bounding box center [951, 107] width 245 height 44
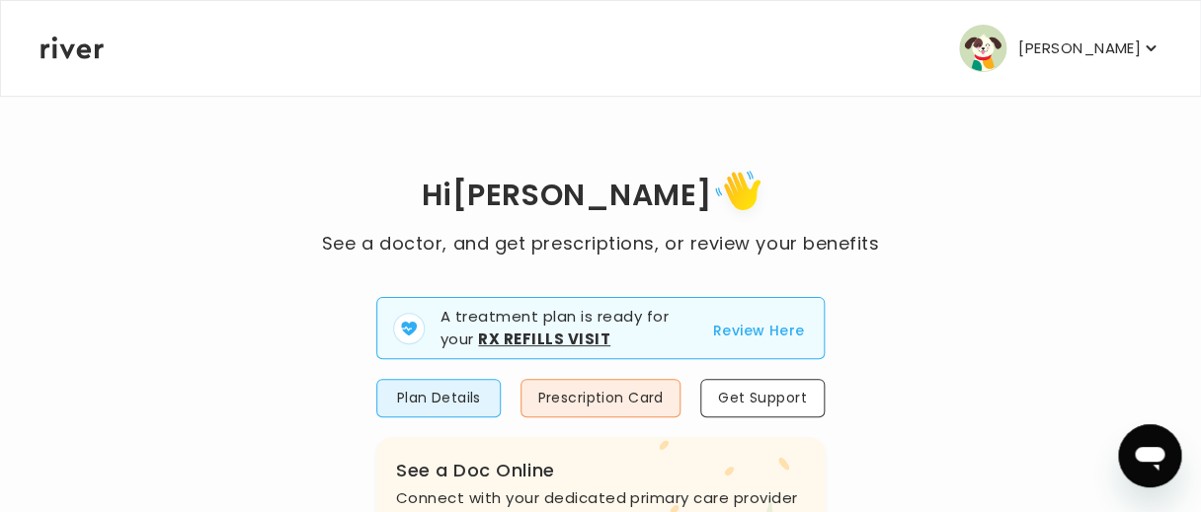
click at [1108, 49] on p "[PERSON_NAME]" at bounding box center [1079, 49] width 122 height 28
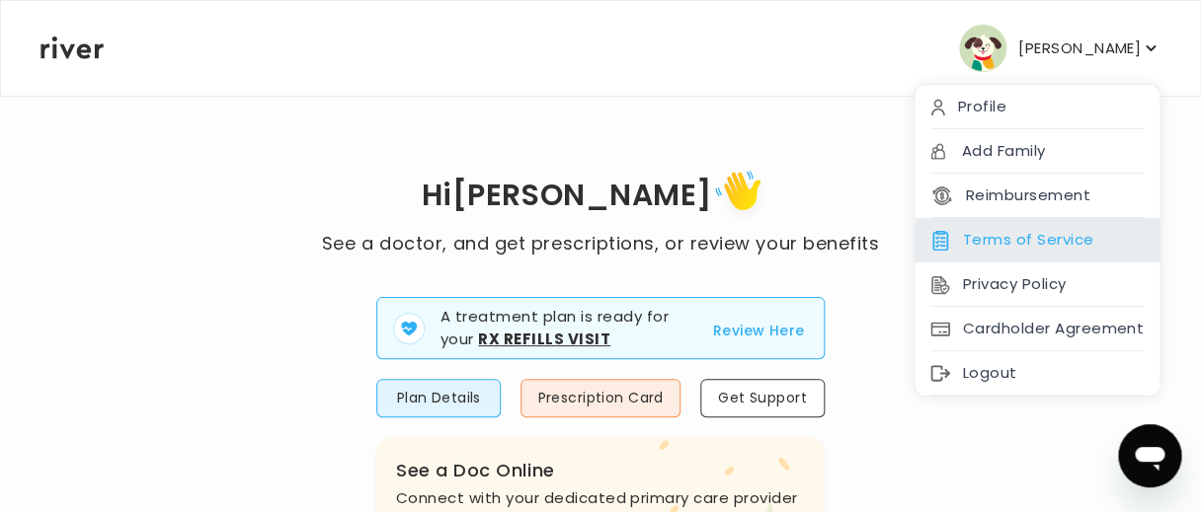
click at [1074, 233] on div "Terms of Service" at bounding box center [1036, 240] width 245 height 44
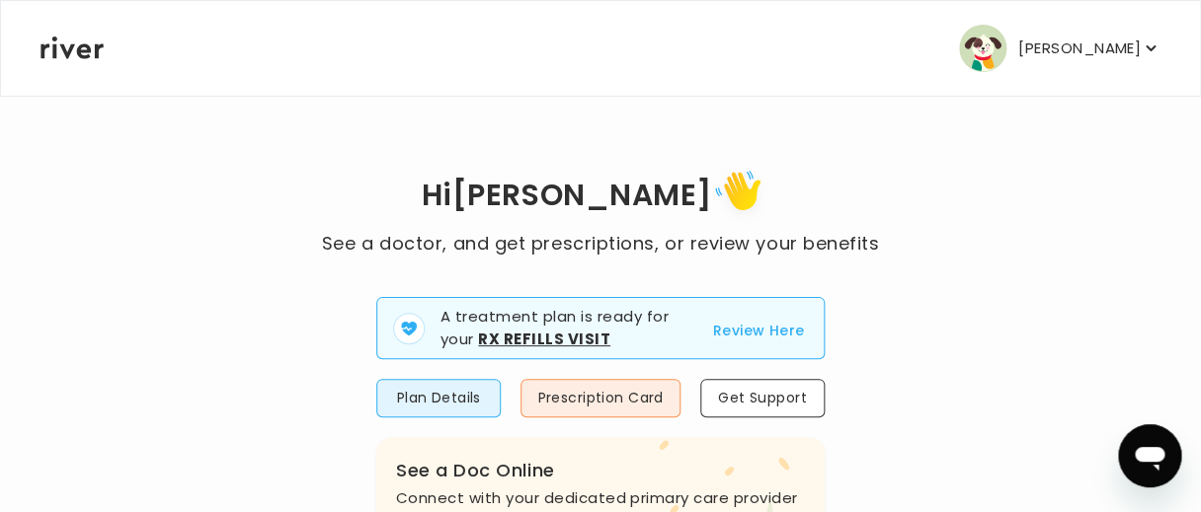
click at [1112, 47] on p "[PERSON_NAME]" at bounding box center [1079, 49] width 122 height 28
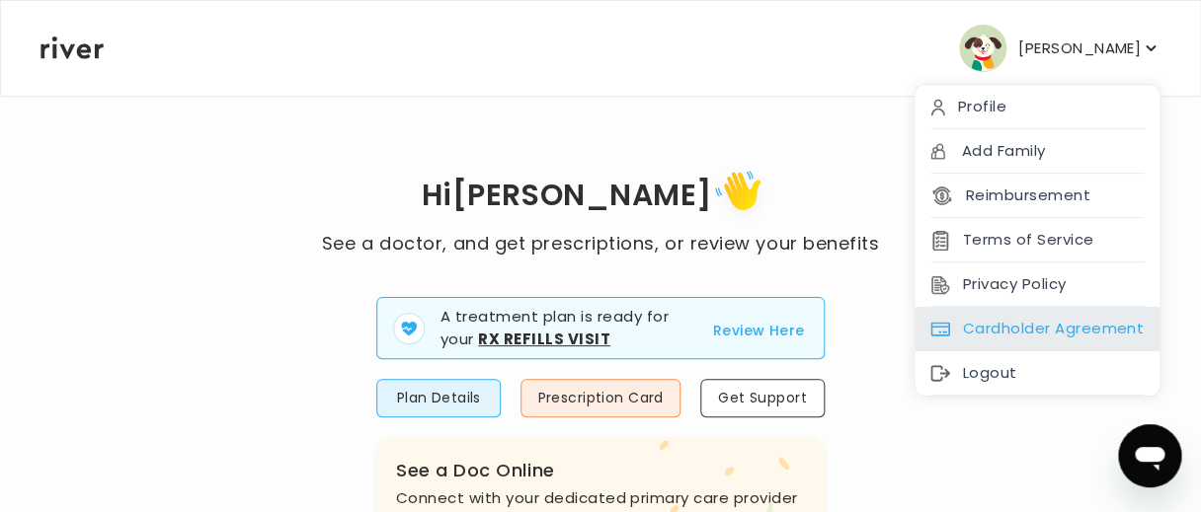
click at [1050, 329] on div "Cardholder Agreement" at bounding box center [1036, 329] width 245 height 44
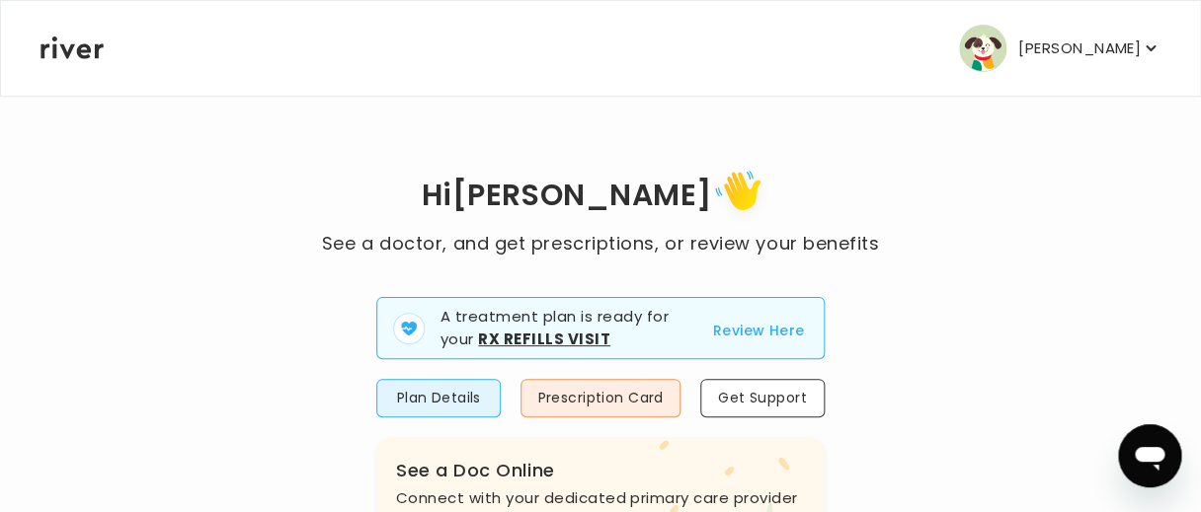
click at [1080, 50] on p "[PERSON_NAME]" at bounding box center [1079, 49] width 122 height 28
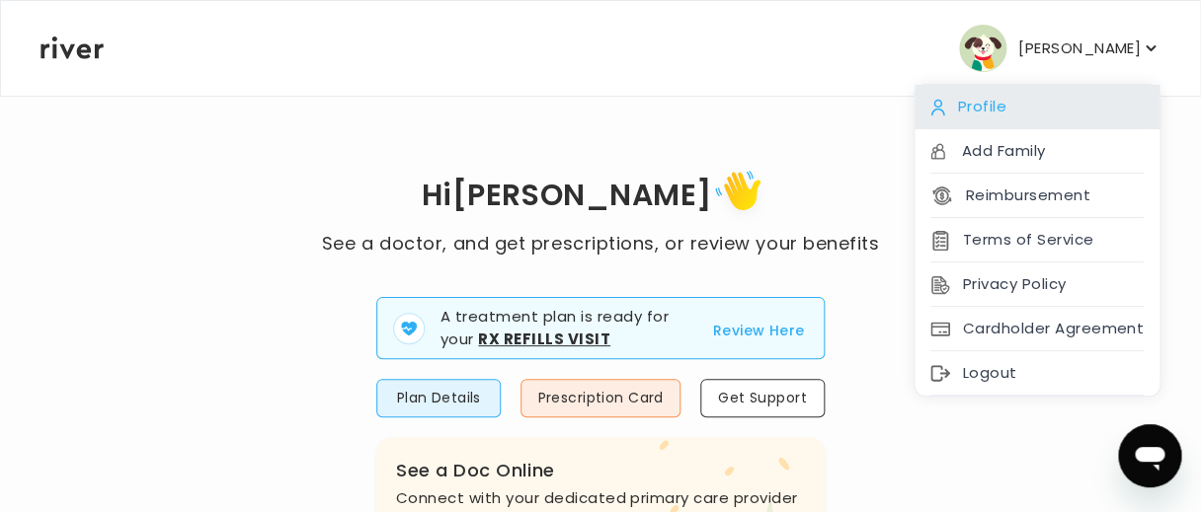
click at [1004, 101] on div "Profile" at bounding box center [1036, 107] width 245 height 44
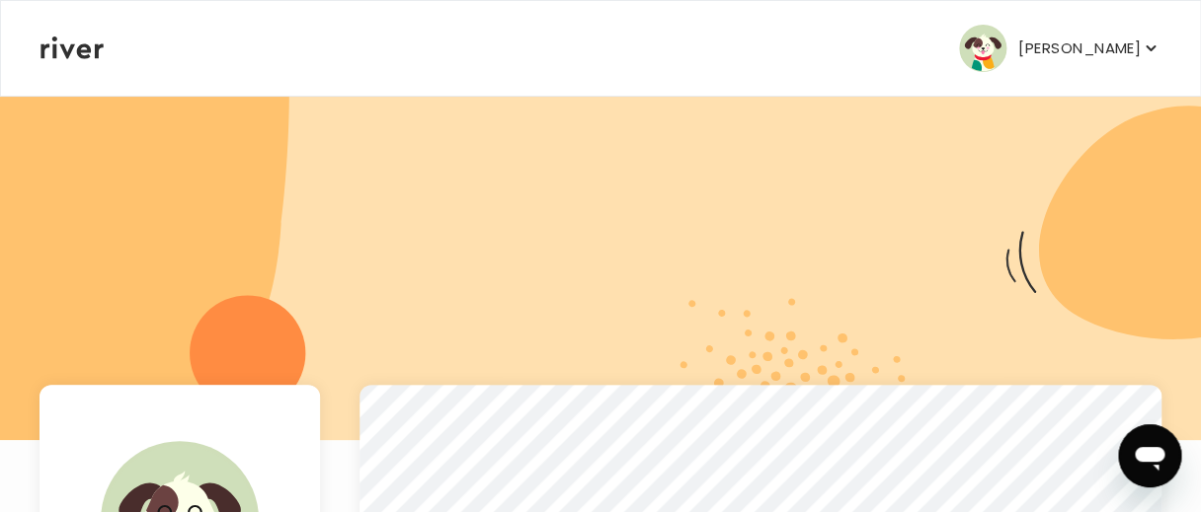
click at [1081, 49] on p "[PERSON_NAME]" at bounding box center [1079, 49] width 122 height 28
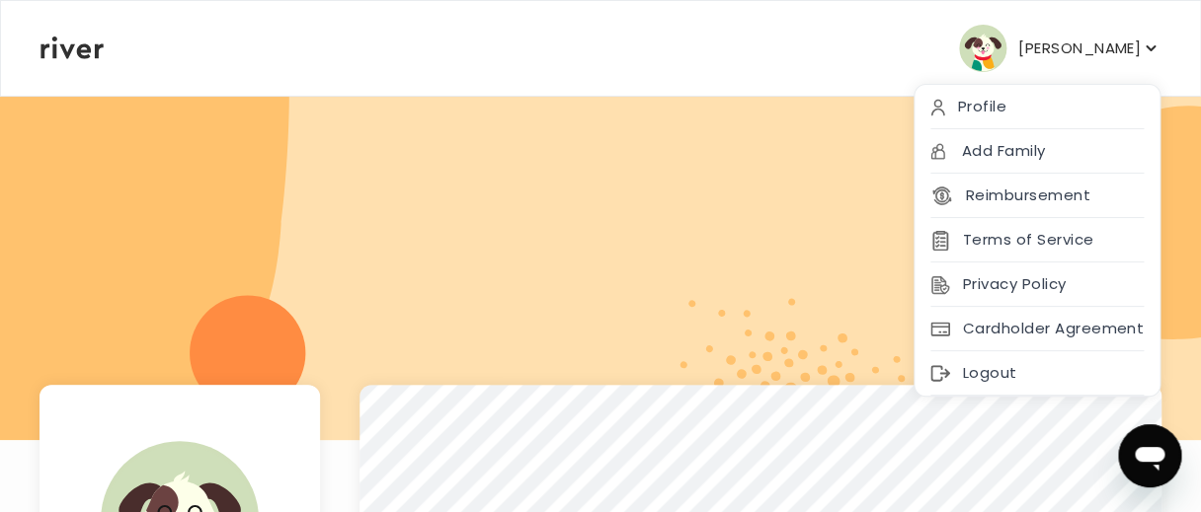
click at [828, 126] on div at bounding box center [600, 268] width 1201 height 346
